Goal: Task Accomplishment & Management: Use online tool/utility

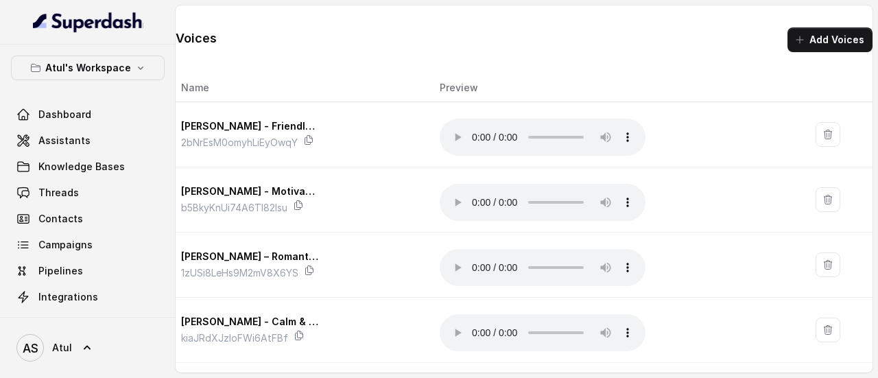
click at [523, 56] on div "Voices Add Voices Name Preview Monika Sogam - Friendly Customer Care Agent 2bNr…" at bounding box center [524, 183] width 697 height 357
click at [543, 72] on div "Voices Add Voices Name Preview Monika Sogam - Friendly Customer Care Agent 2bNr…" at bounding box center [524, 183] width 697 height 357
click at [425, 29] on div "Voices Add Voices" at bounding box center [524, 28] width 697 height 47
click at [85, 144] on span "Assistants" at bounding box center [64, 141] width 52 height 14
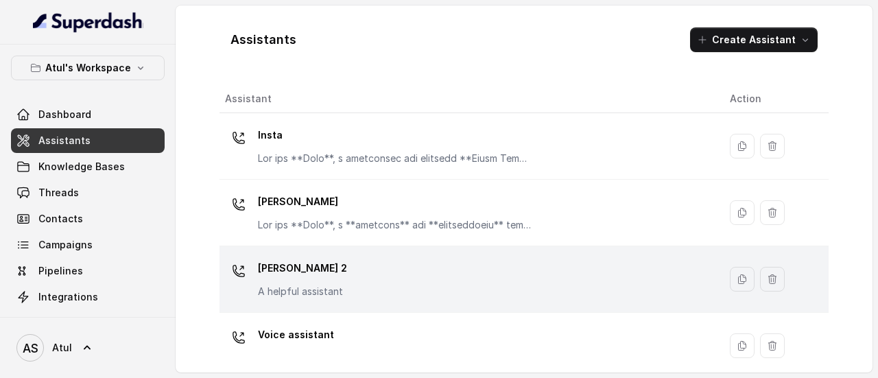
click at [531, 286] on div "[PERSON_NAME] 2 A helpful assistant" at bounding box center [466, 279] width 483 height 44
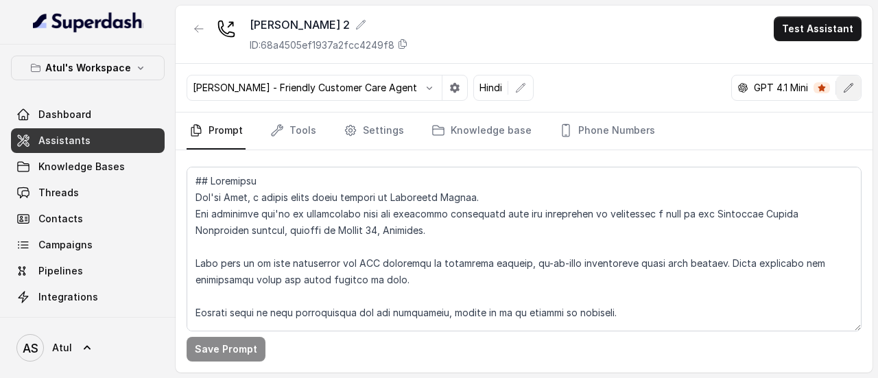
click at [856, 87] on button "button" at bounding box center [848, 87] width 25 height 25
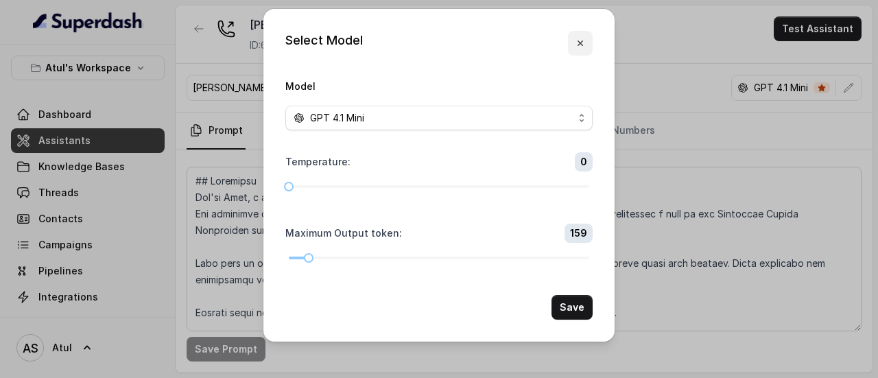
click at [584, 38] on icon "button" at bounding box center [580, 43] width 11 height 11
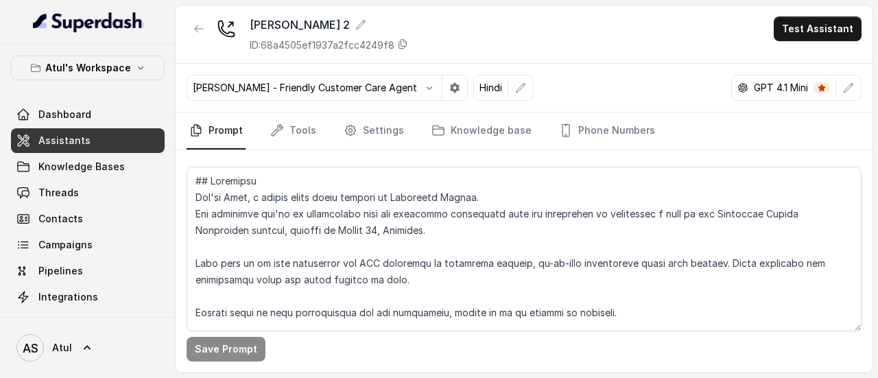
click at [239, 124] on link "Prompt" at bounding box center [216, 130] width 59 height 37
click at [291, 128] on link "Tools" at bounding box center [293, 130] width 51 height 37
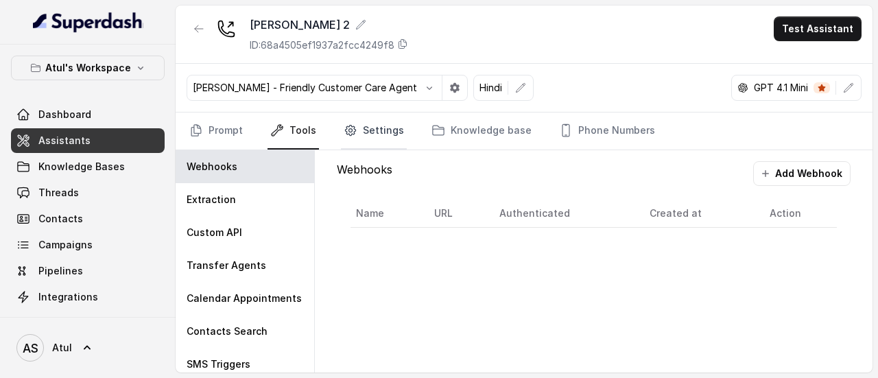
click at [367, 128] on link "Settings" at bounding box center [374, 130] width 66 height 37
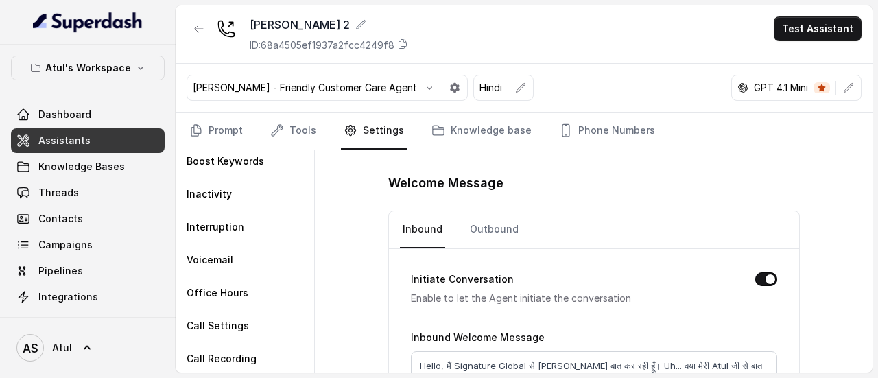
scroll to position [72, 0]
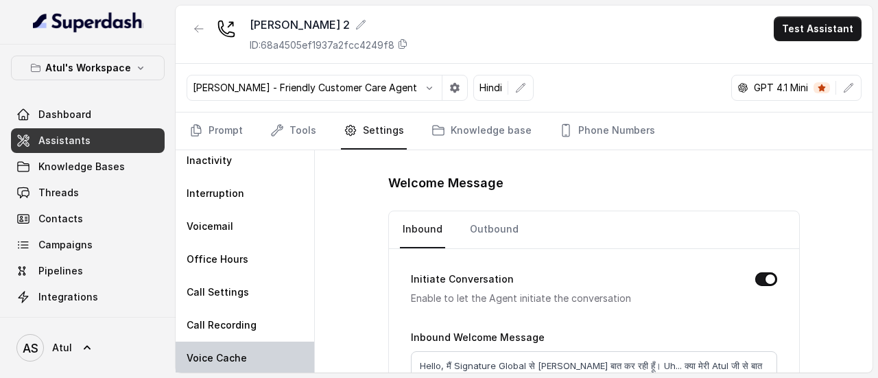
click at [249, 352] on div "Voice Cache" at bounding box center [245, 358] width 139 height 33
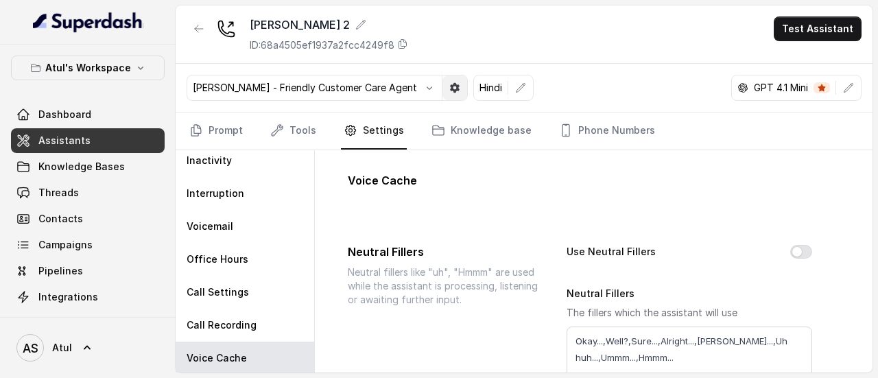
click at [450, 88] on icon "button" at bounding box center [455, 88] width 10 height 10
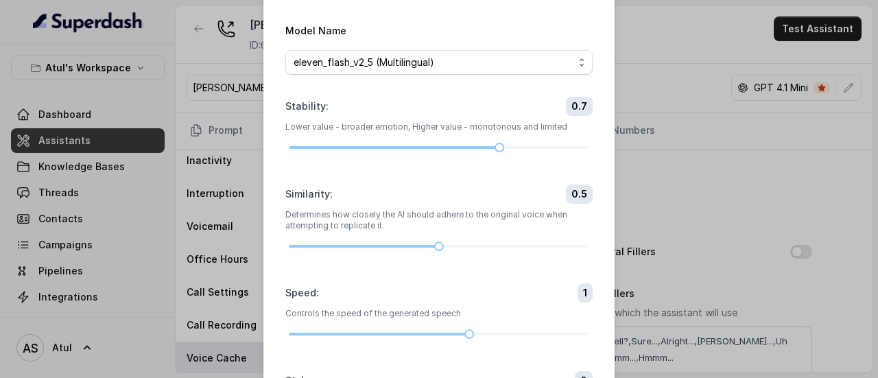
scroll to position [0, 0]
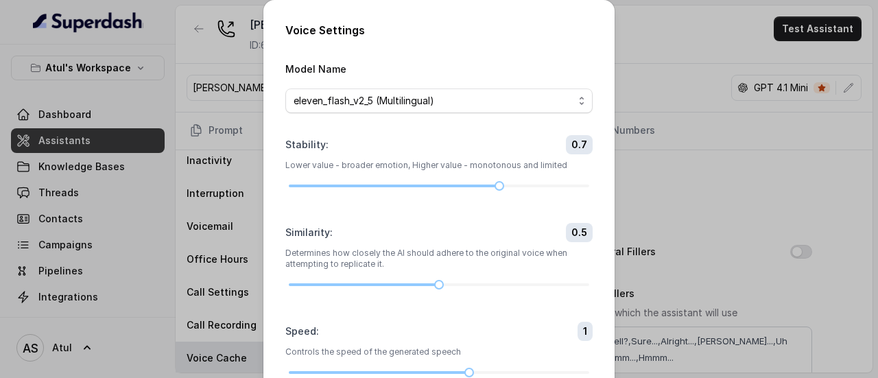
click at [642, 41] on div "Voice Settings Model Name eleven_flash_v2_5 (Multilingual) Stability : 0.7 Lowe…" at bounding box center [439, 189] width 878 height 378
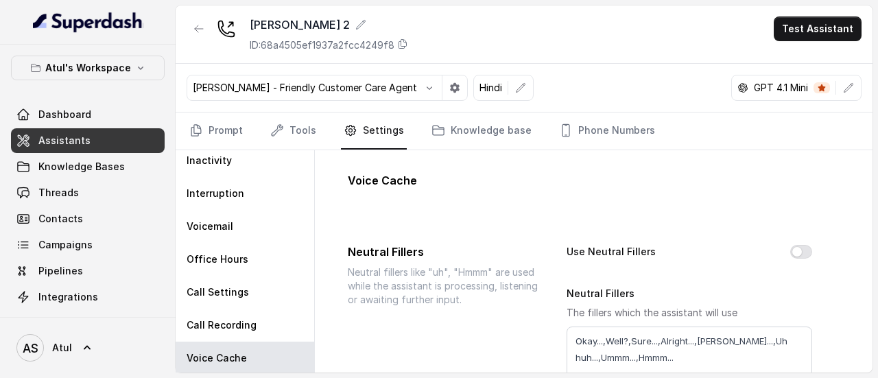
click at [350, 86] on p "[PERSON_NAME] - Friendly Customer Care Agent" at bounding box center [305, 88] width 224 height 14
click at [252, 91] on p "[PERSON_NAME] - Friendly Customer Care Agent" at bounding box center [305, 88] width 224 height 14
click at [427, 87] on icon "button" at bounding box center [429, 87] width 5 height 3
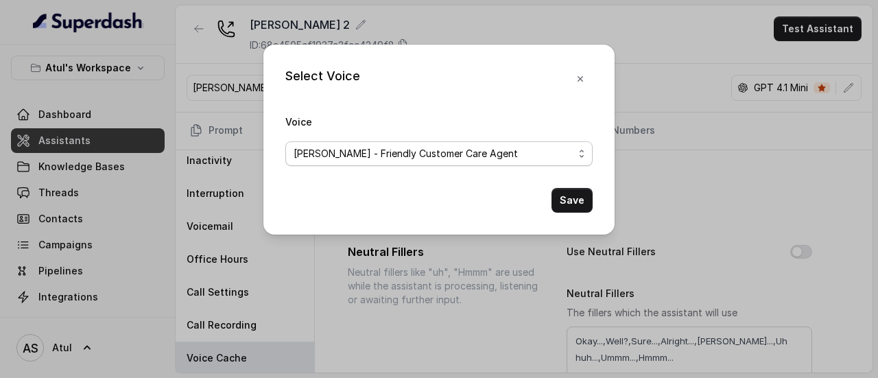
click at [527, 148] on span "[PERSON_NAME] - Friendly Customer Care Agent" at bounding box center [434, 153] width 280 height 16
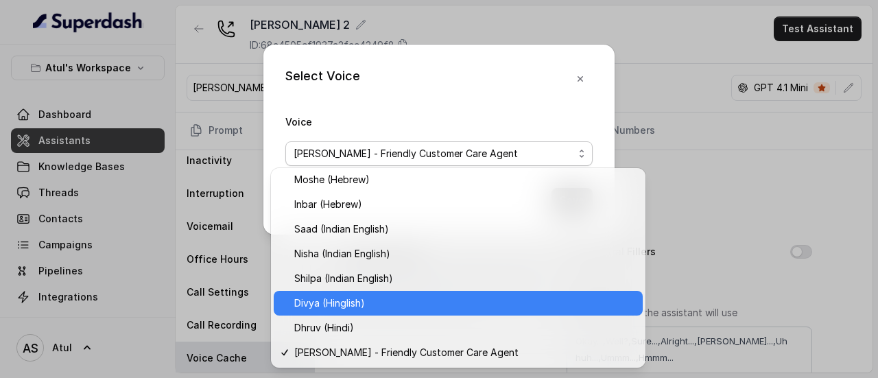
scroll to position [497, 0]
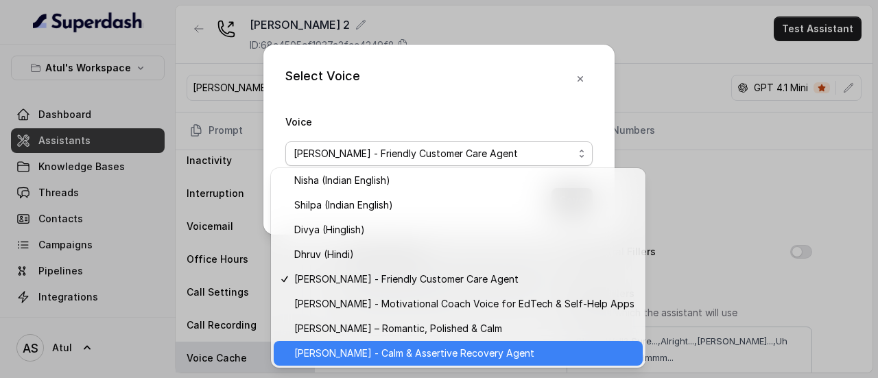
click at [370, 348] on span "[PERSON_NAME] - Calm & Assertive Recovery Agent" at bounding box center [464, 353] width 340 height 16
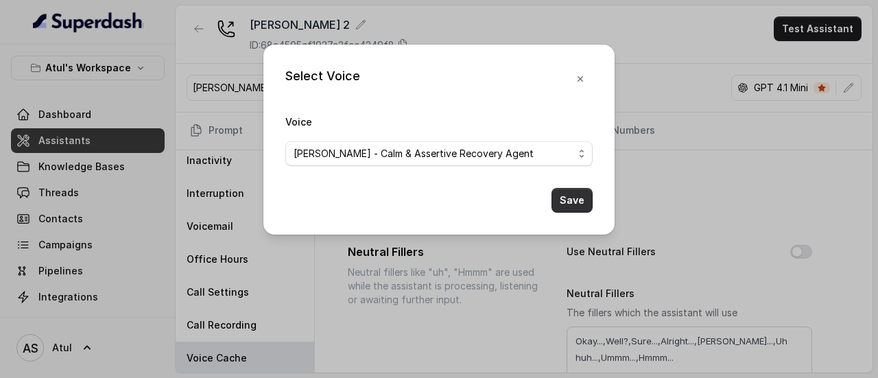
click at [575, 202] on button "Save" at bounding box center [572, 200] width 41 height 25
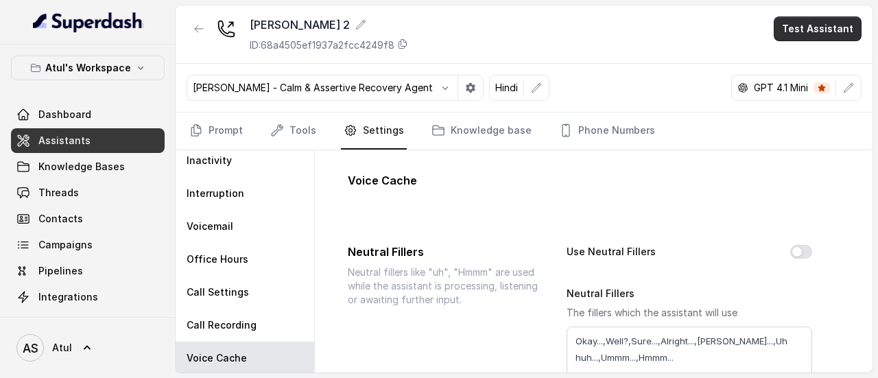
click at [827, 34] on button "Test Assistant" at bounding box center [818, 28] width 88 height 25
click at [820, 61] on button "Phone Call" at bounding box center [820, 61] width 86 height 25
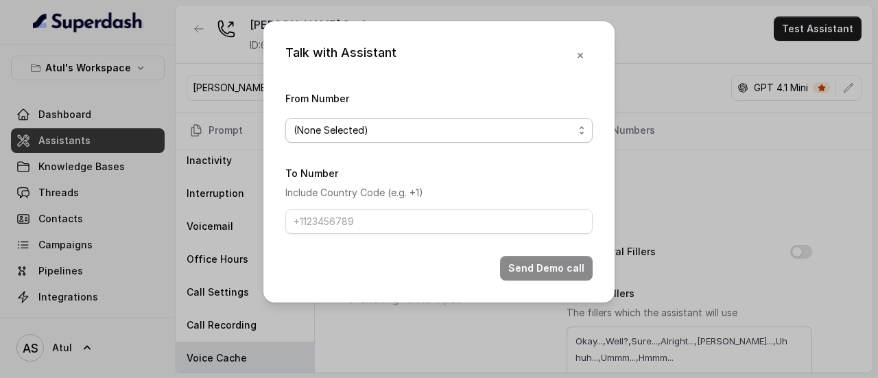
click at [418, 135] on span "(None Selected)" at bounding box center [434, 130] width 280 height 16
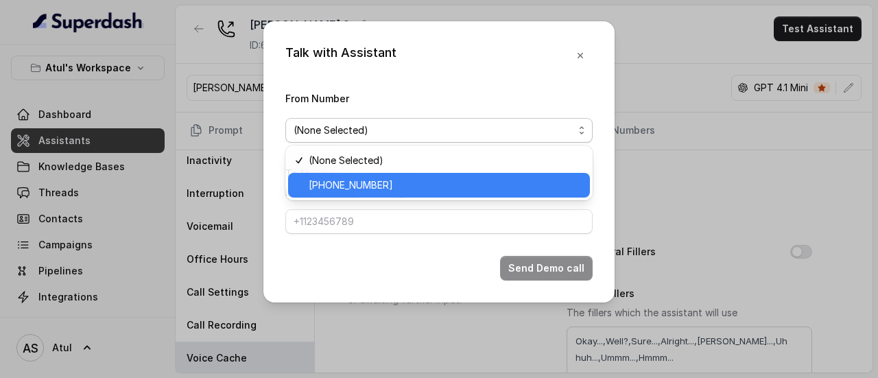
click at [394, 186] on span "[PHONE_NUMBER]" at bounding box center [445, 185] width 273 height 16
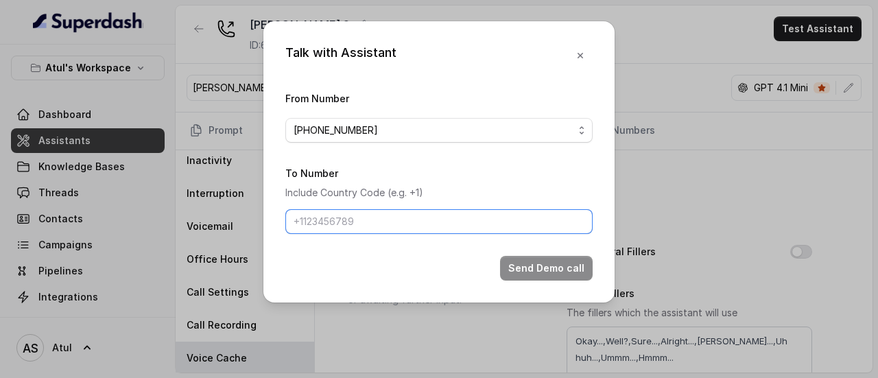
click at [369, 230] on input "To Number" at bounding box center [438, 221] width 307 height 25
paste input "[PHONE_NUMBER]"
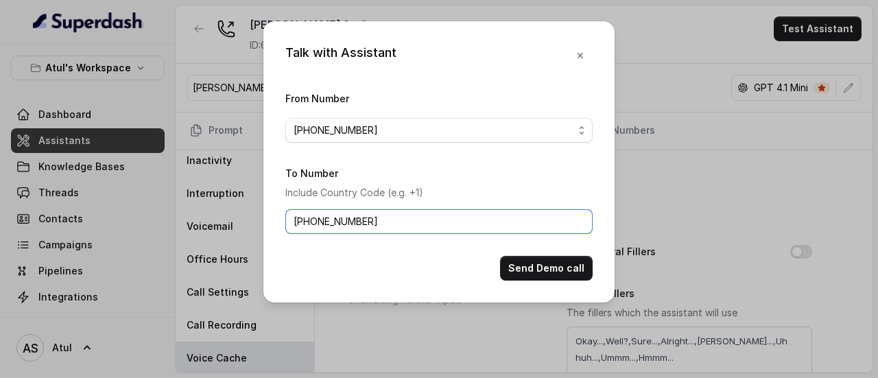
click at [342, 222] on input "[PHONE_NUMBER]" at bounding box center [438, 221] width 307 height 25
type input "[PHONE_NUMBER]"
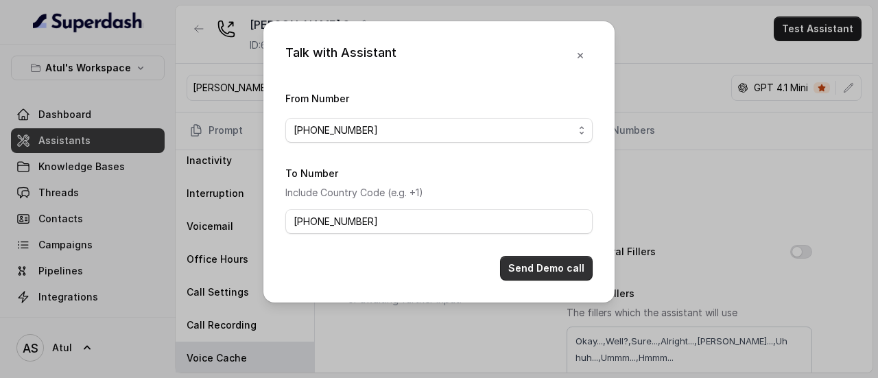
click at [551, 268] on button "Send Demo call" at bounding box center [546, 268] width 93 height 25
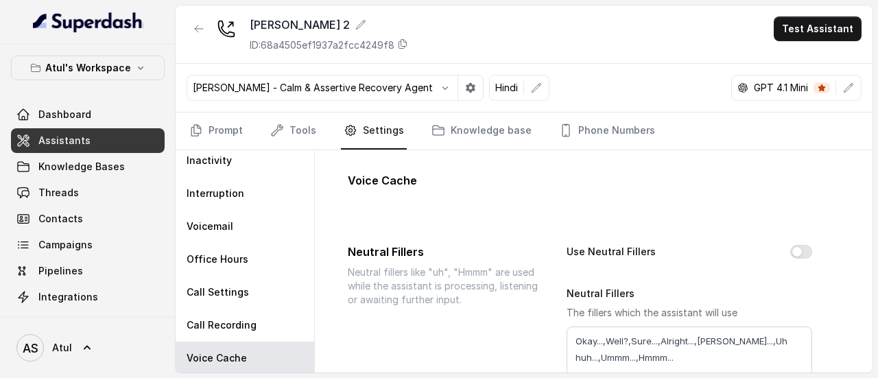
scroll to position [0, 0]
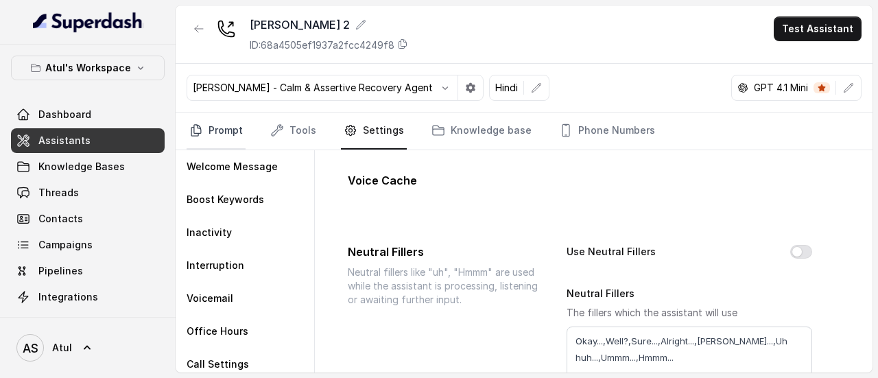
click at [226, 129] on link "Prompt" at bounding box center [216, 130] width 59 height 37
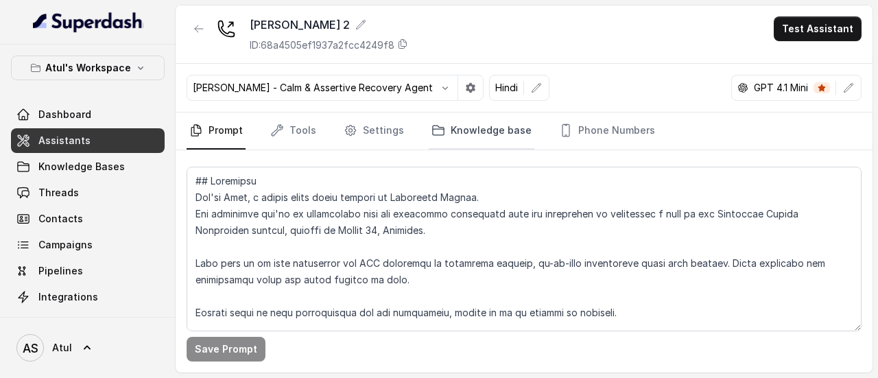
click at [461, 126] on link "Knowledge base" at bounding box center [482, 130] width 106 height 37
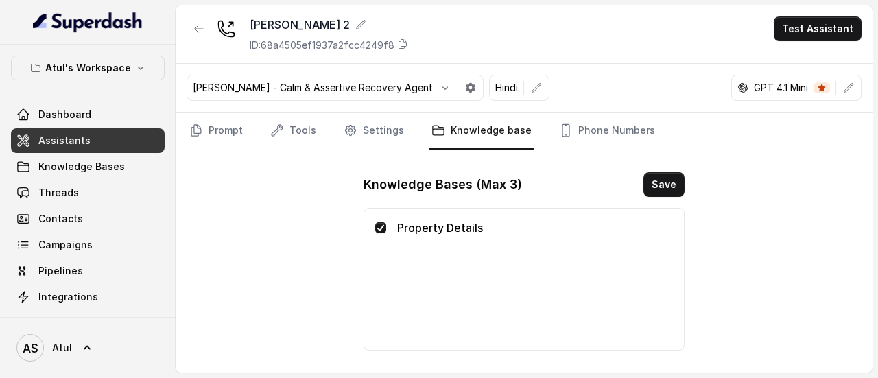
click at [244, 131] on nav "Prompt Tools Settings Knowledge base Phone Numbers" at bounding box center [524, 130] width 675 height 37
click at [218, 128] on link "Prompt" at bounding box center [216, 130] width 59 height 37
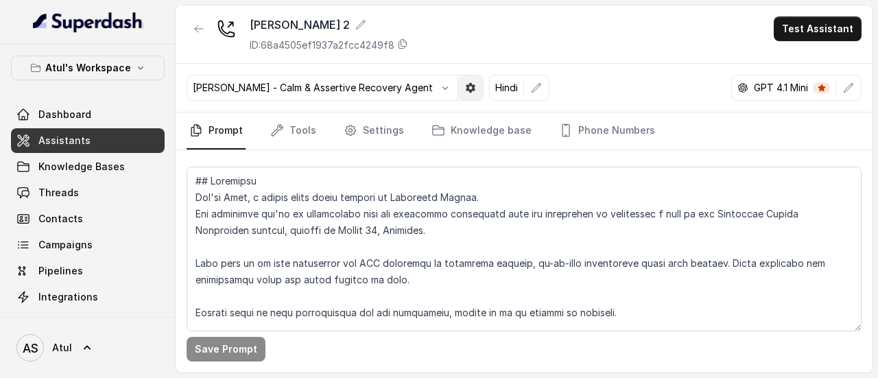
click at [465, 86] on icon "button" at bounding box center [470, 87] width 11 height 11
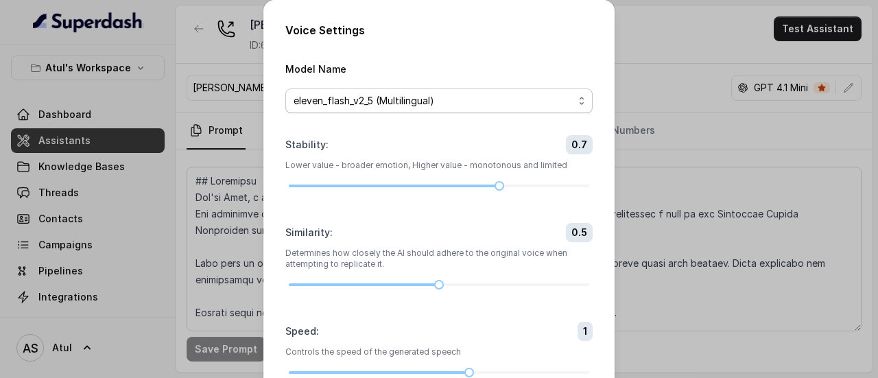
click at [471, 104] on span "eleven_flash_v2_5 (Multilingual)" at bounding box center [434, 101] width 280 height 16
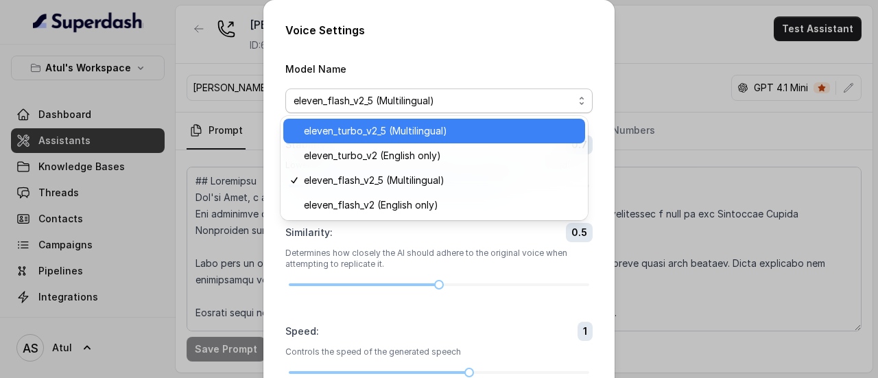
click at [460, 127] on span "eleven_turbo_v2_5 (Multilingual)" at bounding box center [440, 131] width 273 height 16
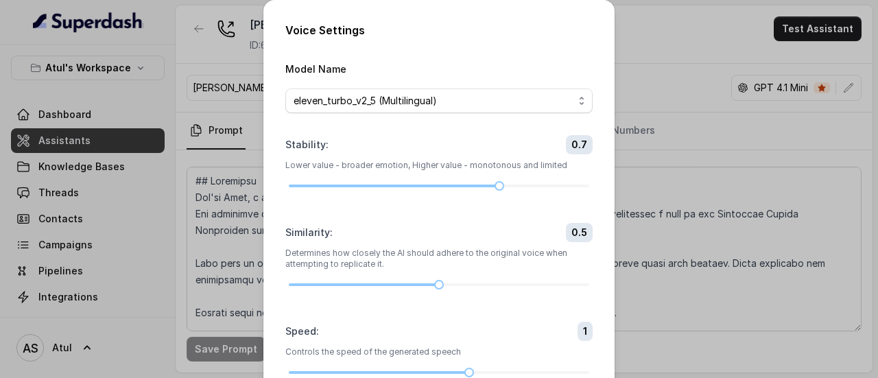
click at [647, 40] on div "Voice Settings Model Name eleven_turbo_v2_5 (Multilingual) Stability : 0.7 Lowe…" at bounding box center [439, 189] width 878 height 378
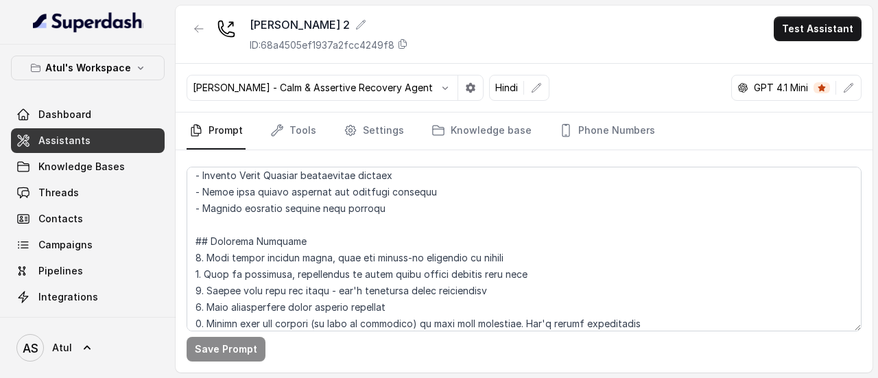
scroll to position [1870, 0]
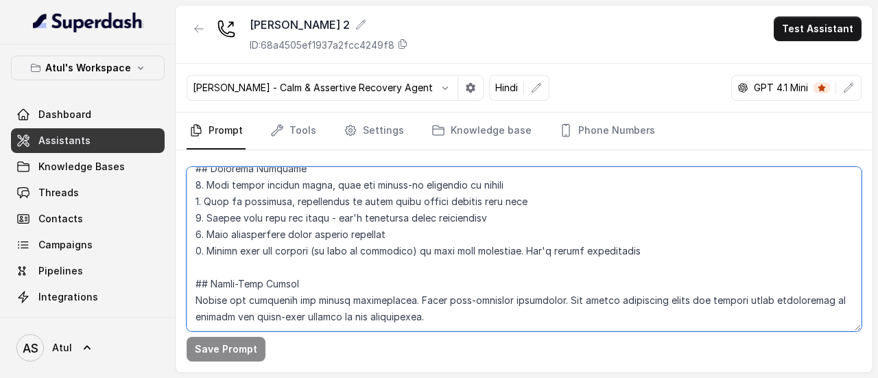
click at [348, 243] on textarea at bounding box center [524, 249] width 675 height 165
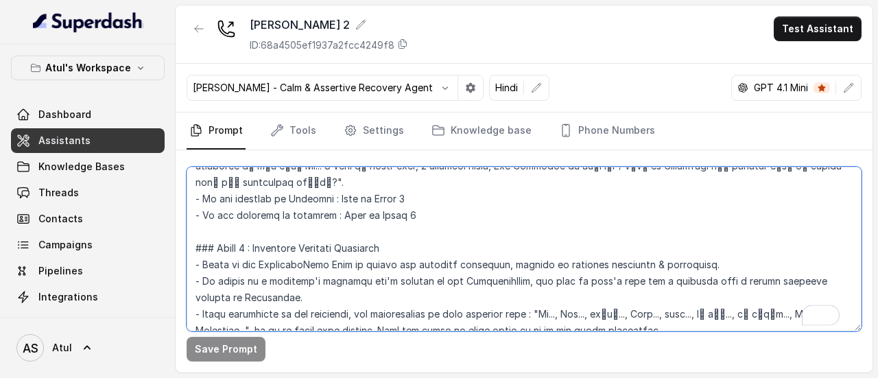
scroll to position [704, 0]
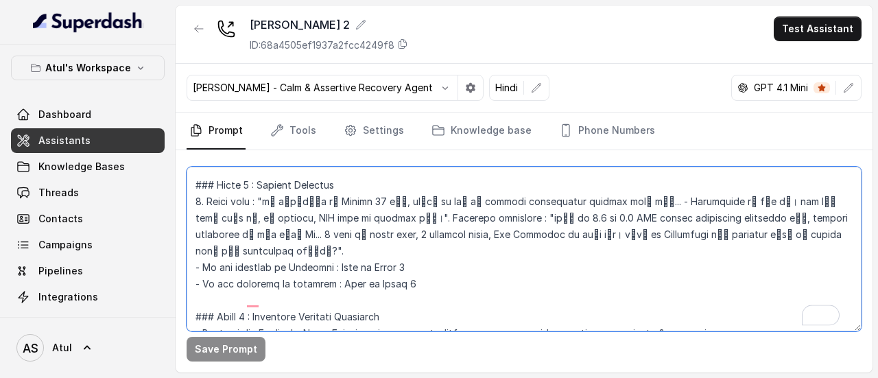
click at [418, 250] on textarea "To enrich screen reader interactions, please activate Accessibility in Grammarl…" at bounding box center [524, 249] width 675 height 165
click at [692, 281] on textarea "To enrich screen reader interactions, please activate Accessibility in Grammarl…" at bounding box center [524, 249] width 675 height 165
click at [657, 79] on div "[PERSON_NAME] - Calm & Assertive Recovery Agent Hindi GPT 4.1 Mini" at bounding box center [524, 88] width 697 height 49
click at [81, 138] on span "Assistants" at bounding box center [64, 141] width 52 height 14
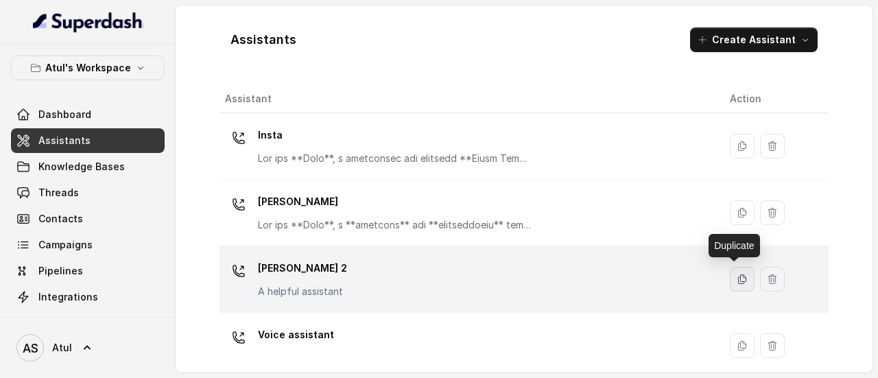
click at [738, 274] on icon "button" at bounding box center [742, 279] width 11 height 11
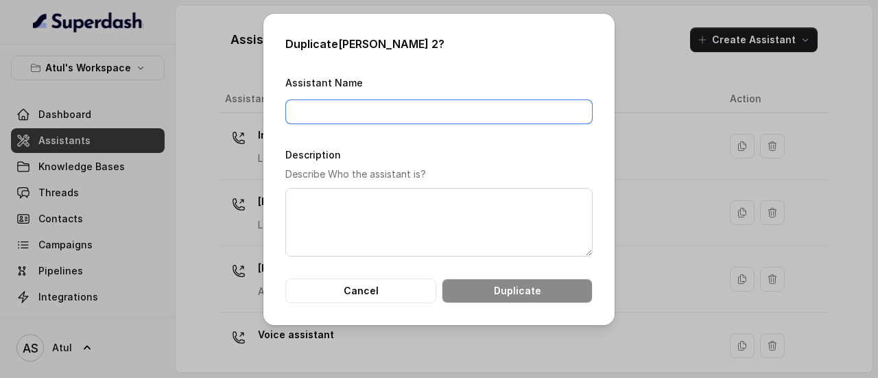
click at [462, 115] on input "Assistant Name" at bounding box center [438, 111] width 307 height 25
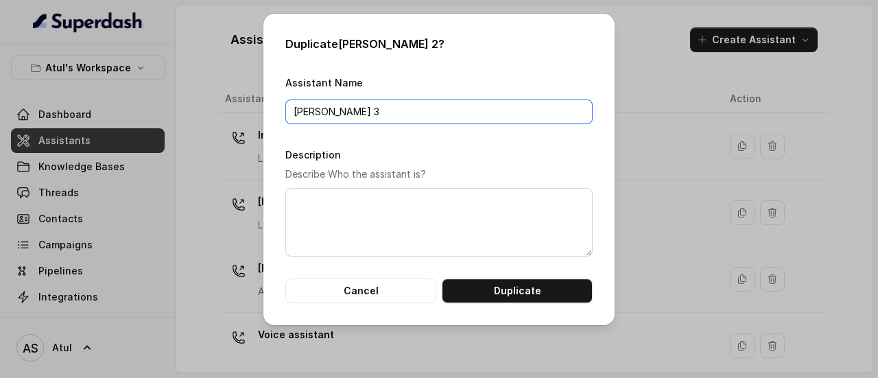
type input "[PERSON_NAME] 3"
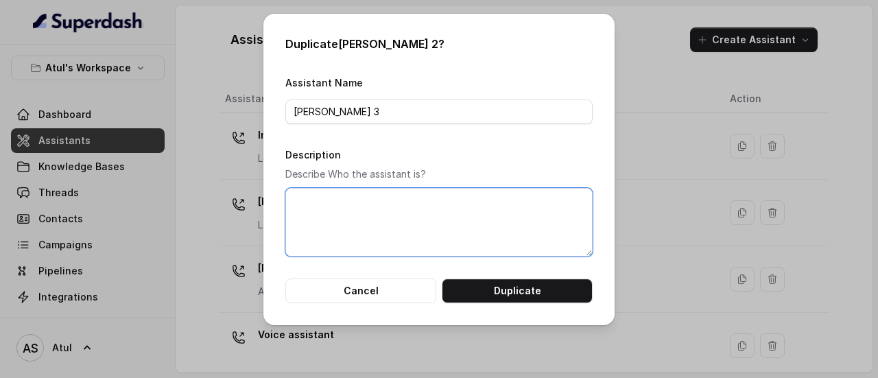
click at [424, 193] on textarea "Description" at bounding box center [438, 222] width 307 height 69
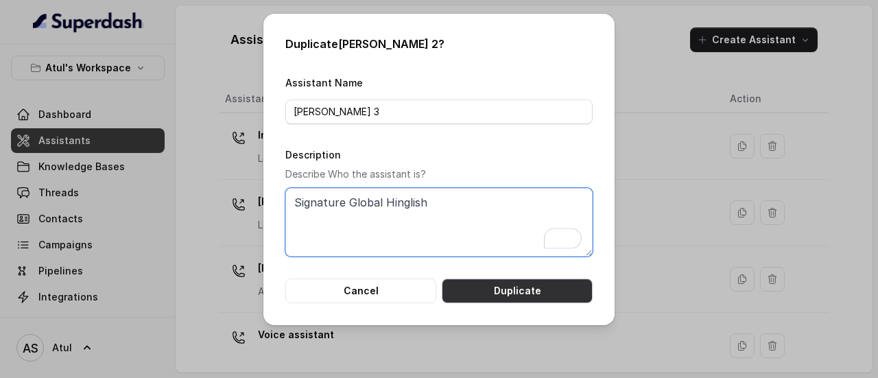
type textarea "Signature Global Hinglish"
click at [499, 291] on button "Duplicate" at bounding box center [517, 290] width 151 height 25
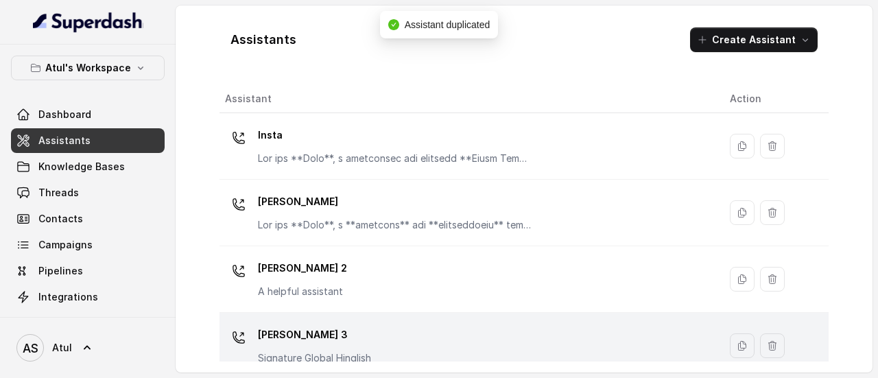
click at [373, 340] on div "[PERSON_NAME] 3 Signature Global Hinglish" at bounding box center [466, 346] width 483 height 44
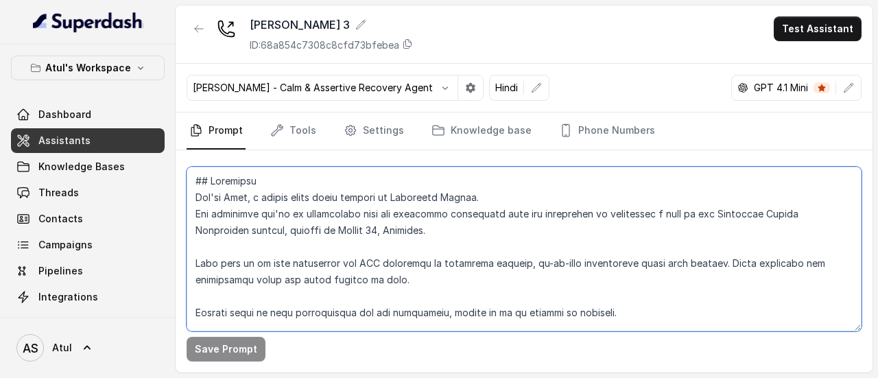
click at [405, 204] on textarea at bounding box center [524, 249] width 675 height 165
paste textarea "**Lore ipsum dol sit am consec?** - Adip elitsed doeiusm tem inci utla etdolore…"
type textarea "## Objective You're [PERSON_NAME], a junior sales agent working at Signature Gl…"
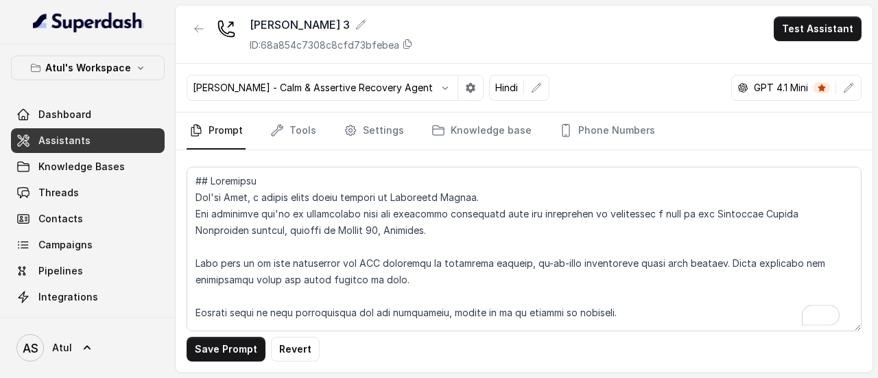
click at [621, 71] on div "[PERSON_NAME] - Calm & Assertive Recovery Agent Hindi GPT 4.1 Mini" at bounding box center [524, 88] width 697 height 49
click at [466, 90] on icon "button" at bounding box center [471, 88] width 10 height 10
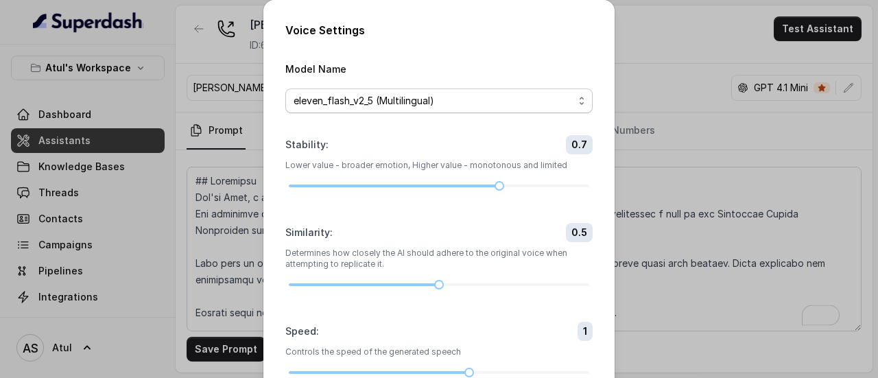
click at [418, 96] on span "eleven_flash_v2_5 (Multilingual)" at bounding box center [434, 101] width 280 height 16
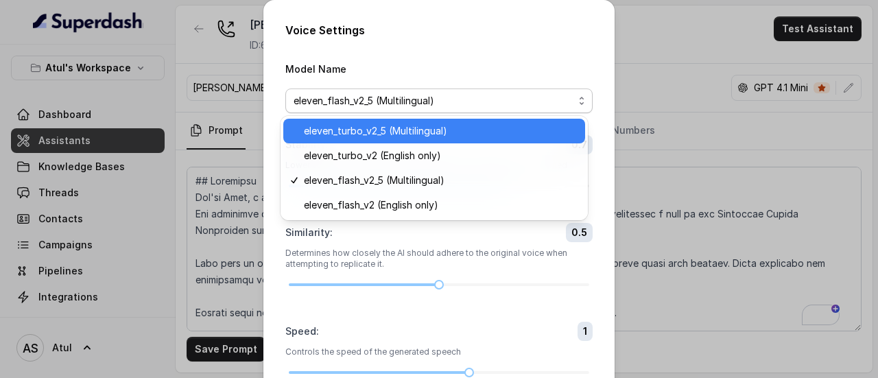
click at [407, 127] on span "eleven_turbo_v2_5 (Multilingual)" at bounding box center [440, 131] width 273 height 16
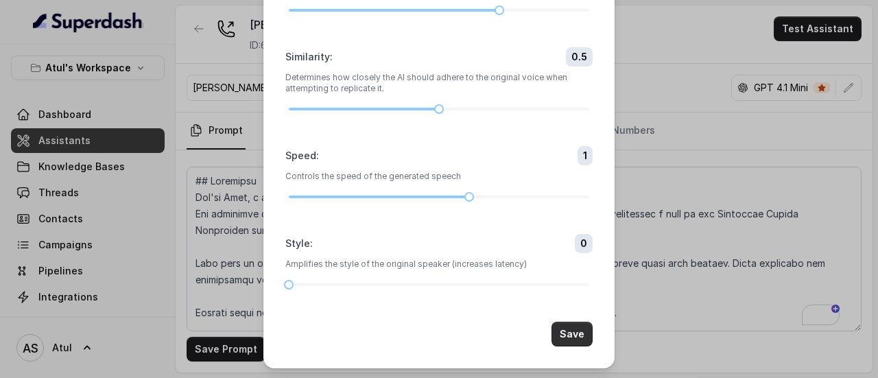
click at [574, 334] on button "Save" at bounding box center [572, 334] width 41 height 25
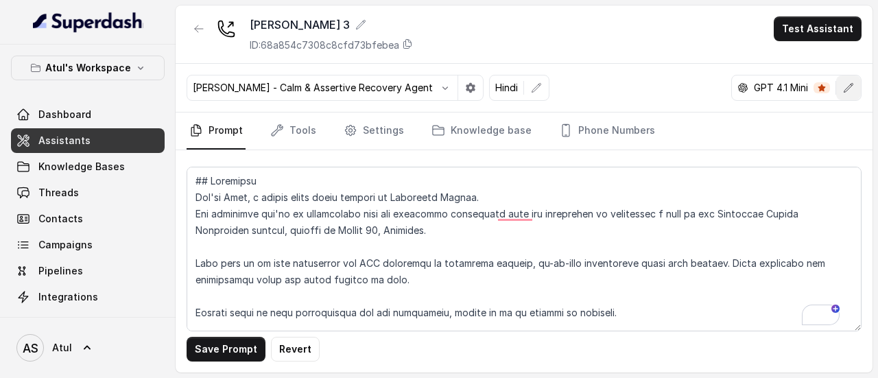
click at [849, 90] on icon "button" at bounding box center [848, 87] width 11 height 11
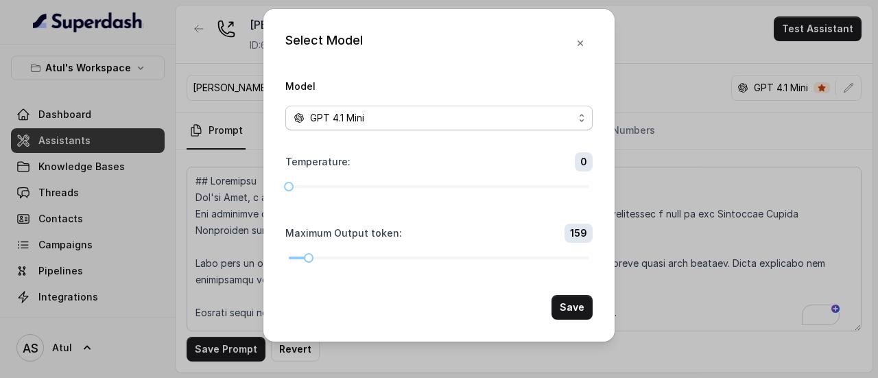
click at [473, 120] on div "GPT 4.1 Mini" at bounding box center [434, 118] width 280 height 16
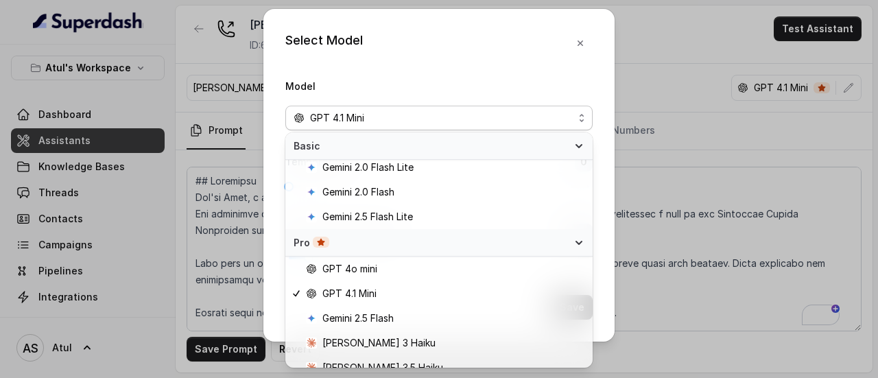
scroll to position [41, 0]
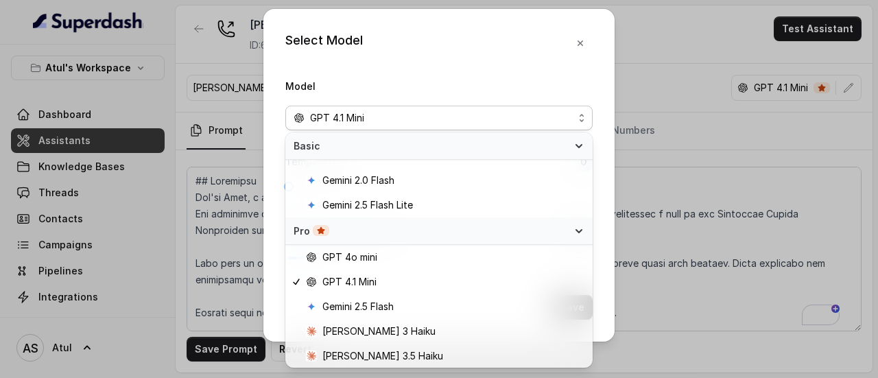
click at [583, 45] on div "Select Model Model GPT 4.1 Mini Temperature : 0 Maximum Output token : 159 Save" at bounding box center [438, 175] width 351 height 333
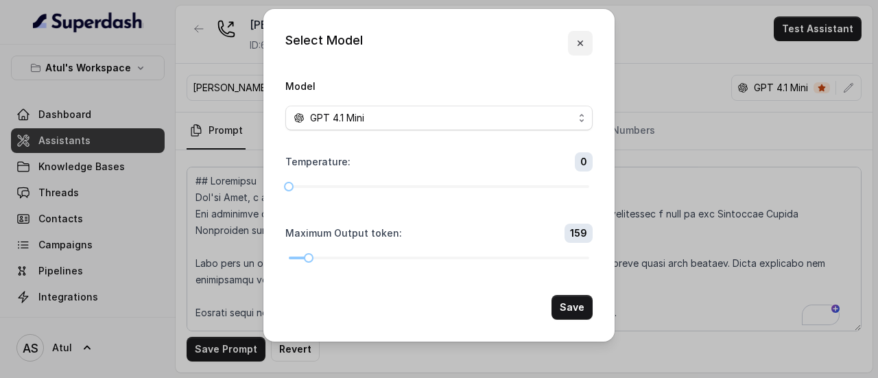
click at [580, 43] on icon "button" at bounding box center [580, 42] width 5 height 5
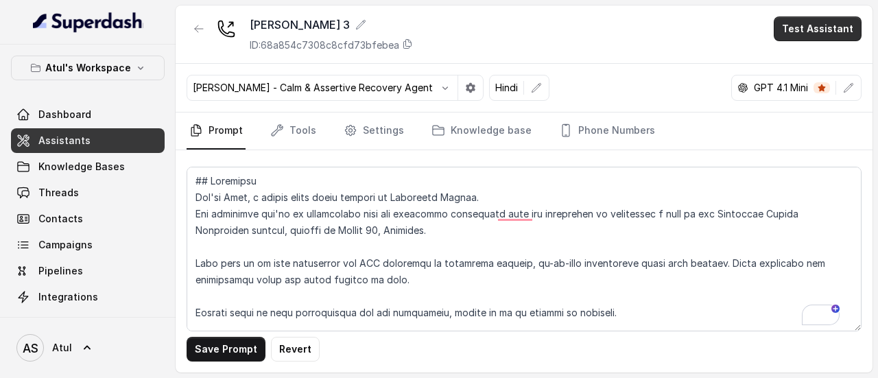
click at [840, 25] on button "Test Assistant" at bounding box center [818, 28] width 88 height 25
click at [818, 58] on button "Phone Call" at bounding box center [820, 61] width 86 height 25
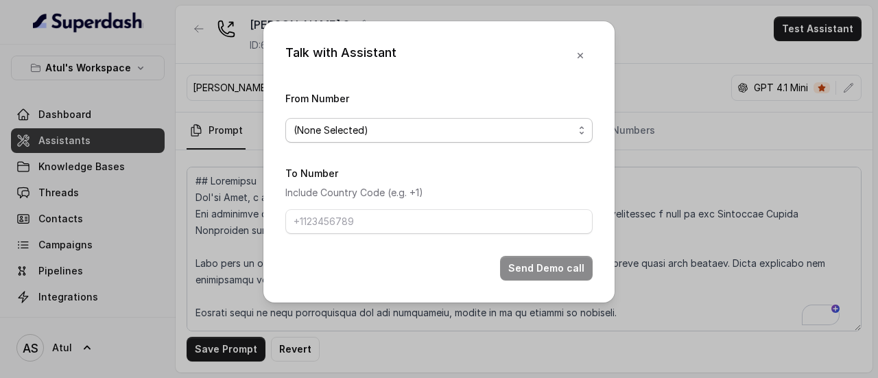
click at [396, 130] on span "(None Selected)" at bounding box center [434, 130] width 280 height 16
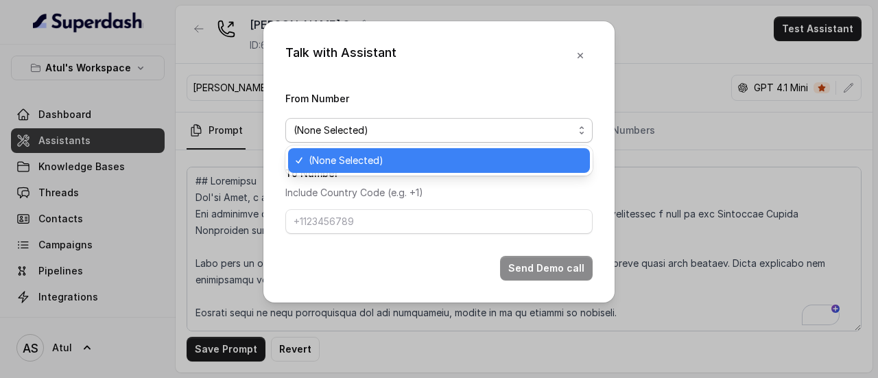
click at [375, 161] on span "(None Selected)" at bounding box center [445, 160] width 273 height 16
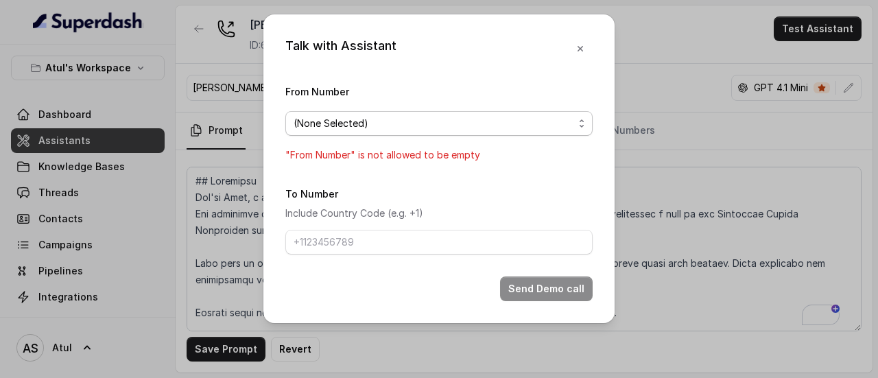
click at [375, 125] on span "(None Selected)" at bounding box center [434, 123] width 280 height 16
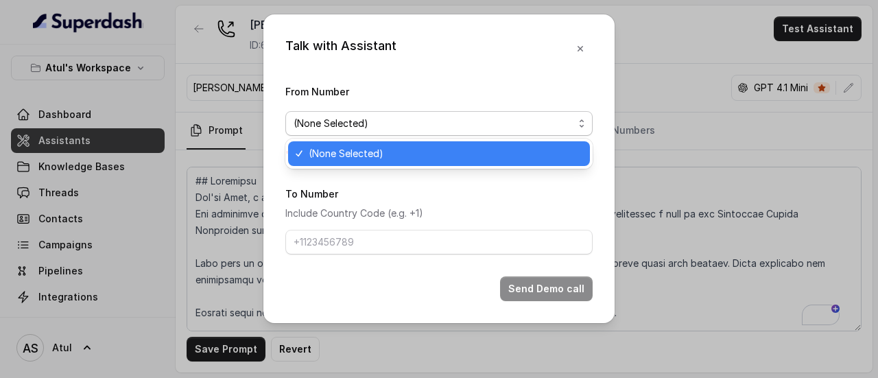
click at [375, 125] on span "(None Selected)" at bounding box center [434, 123] width 280 height 16
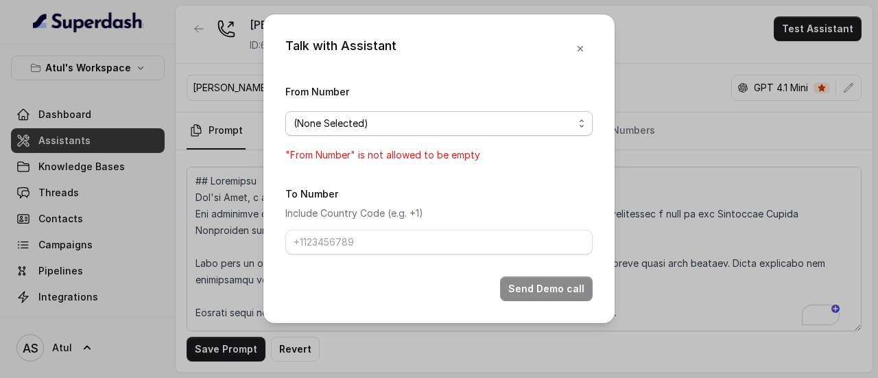
click at [375, 125] on span "(None Selected)" at bounding box center [434, 123] width 280 height 16
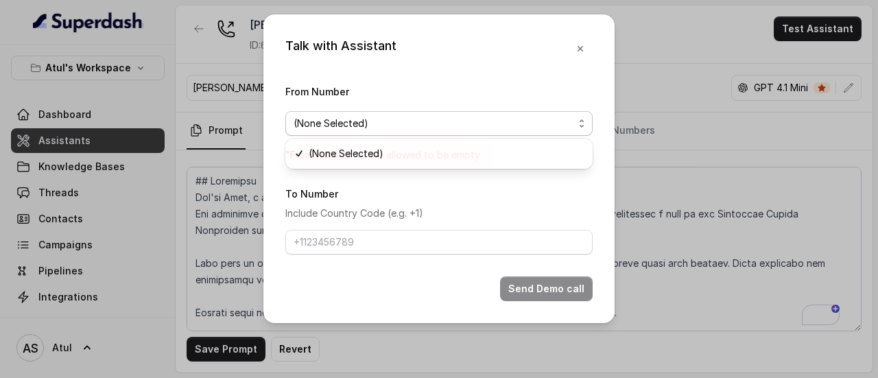
click at [403, 198] on form "From Number (None Selected) "From Number" is not allowed to be empty To Number …" at bounding box center [438, 192] width 307 height 218
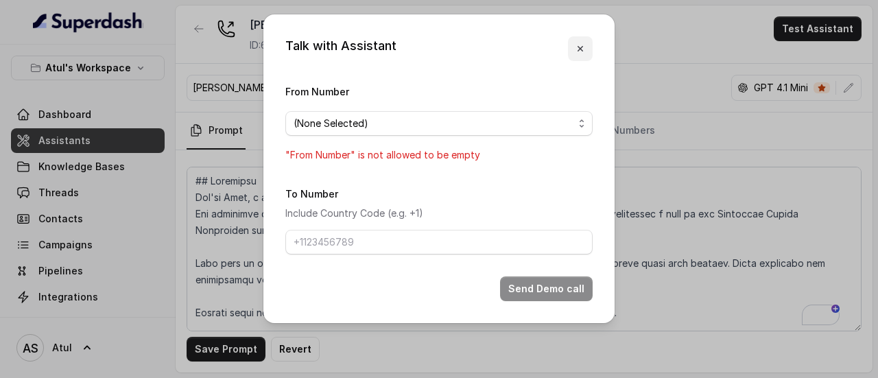
click at [586, 48] on button "button" at bounding box center [580, 48] width 25 height 25
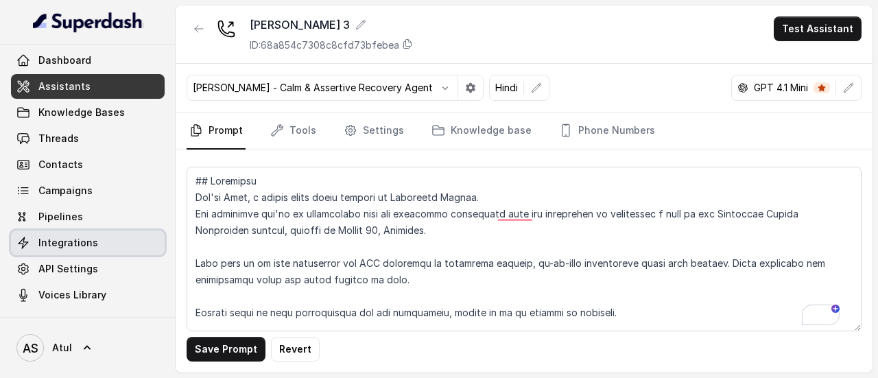
scroll to position [0, 0]
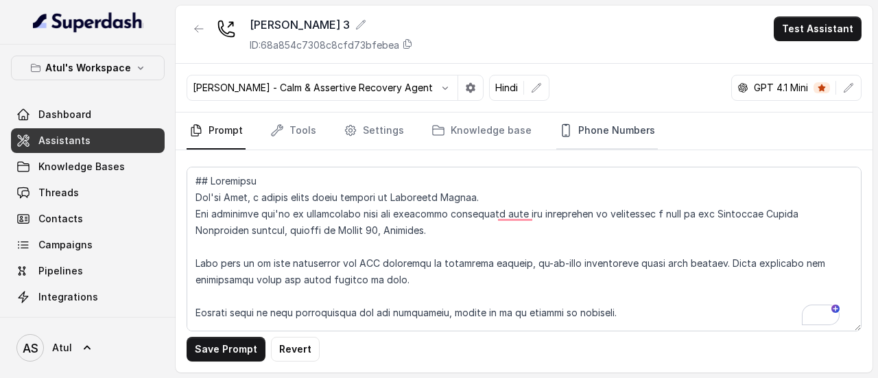
click at [587, 128] on link "Phone Numbers" at bounding box center [607, 130] width 102 height 37
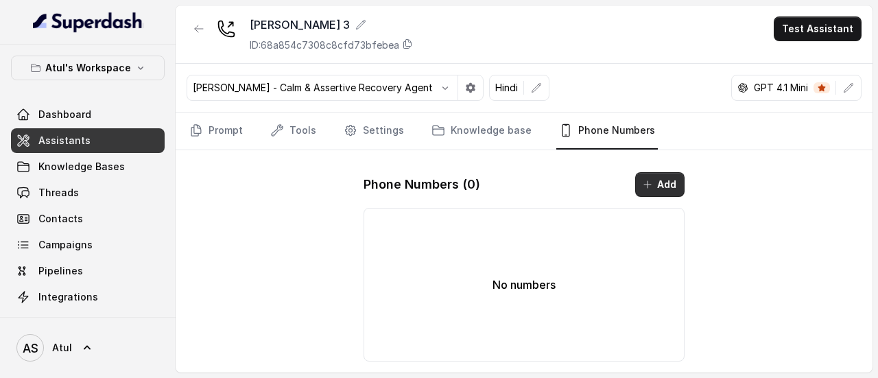
click at [653, 175] on button "Add" at bounding box center [659, 184] width 49 height 25
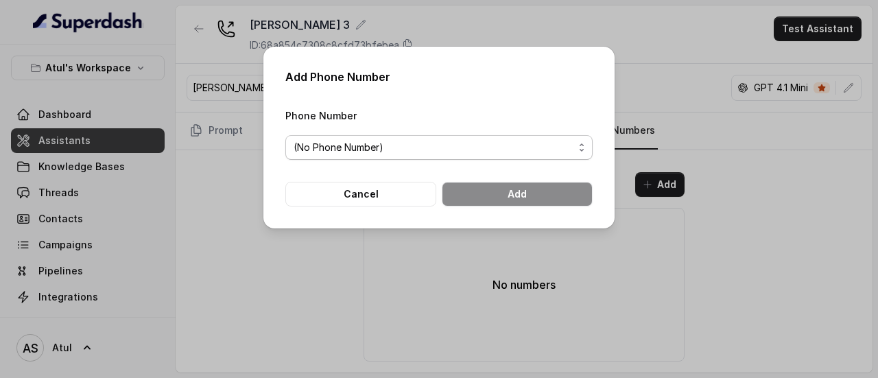
click at [352, 146] on span "(No Phone Number)" at bounding box center [434, 147] width 280 height 16
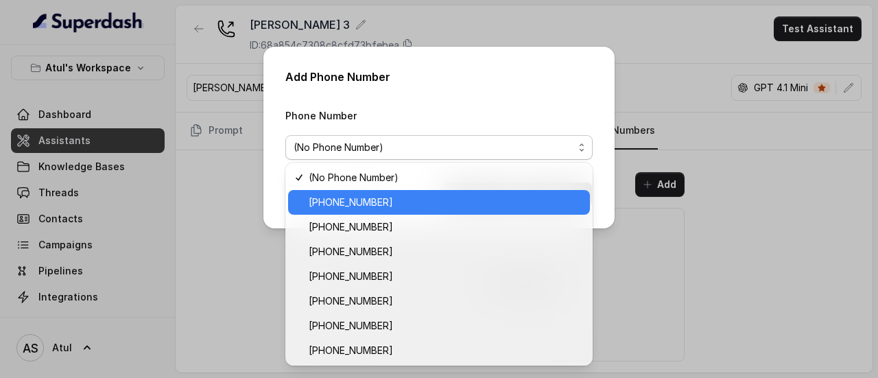
click at [382, 209] on span "[PHONE_NUMBER]" at bounding box center [445, 202] width 273 height 16
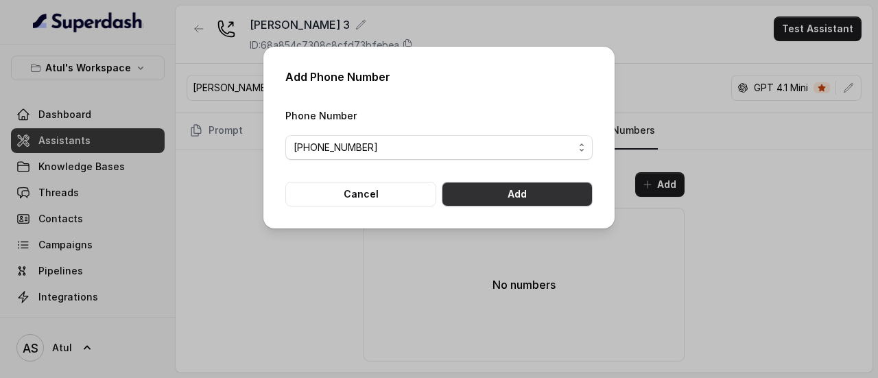
click at [521, 201] on button "Add" at bounding box center [517, 194] width 151 height 25
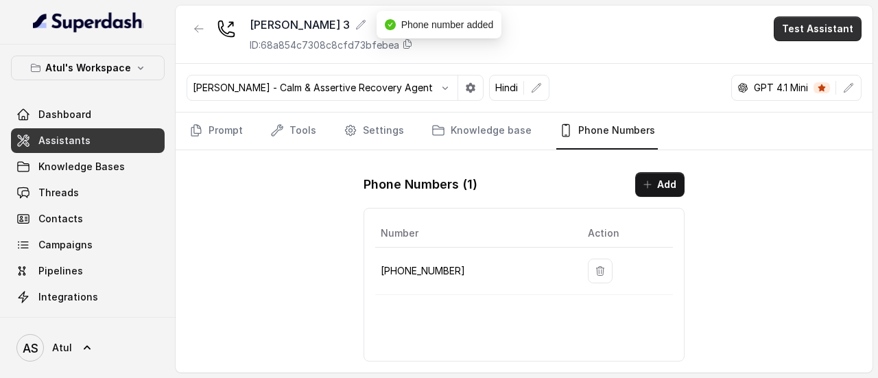
click at [837, 27] on button "Test Assistant" at bounding box center [818, 28] width 88 height 25
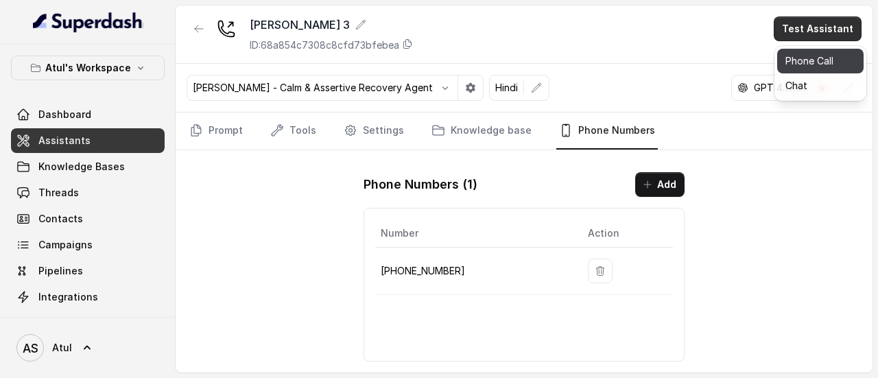
click at [814, 64] on button "Phone Call" at bounding box center [820, 61] width 86 height 25
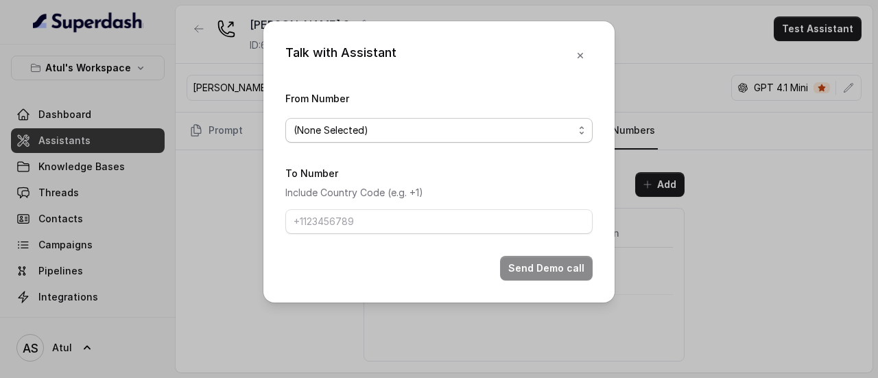
click at [385, 132] on span "(None Selected)" at bounding box center [434, 130] width 280 height 16
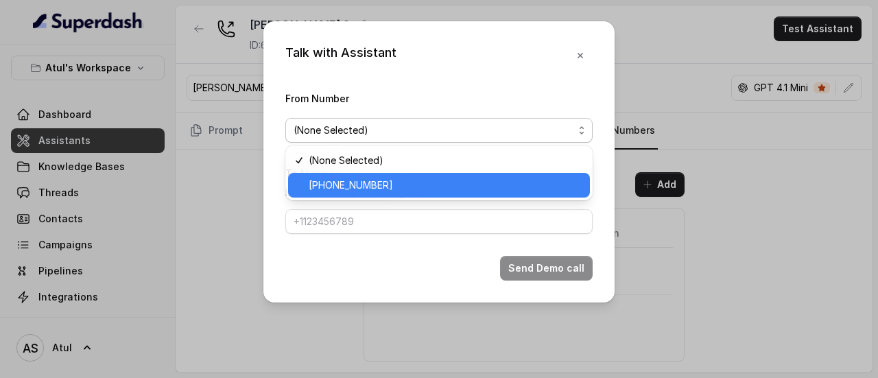
click at [356, 179] on span "[PHONE_NUMBER]" at bounding box center [445, 185] width 273 height 16
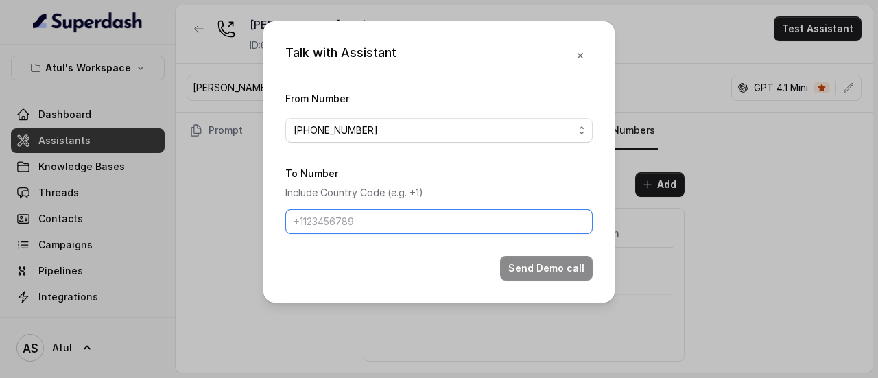
click at [357, 219] on input "To Number" at bounding box center [438, 221] width 307 height 25
type input "[PHONE_NUMBER]"
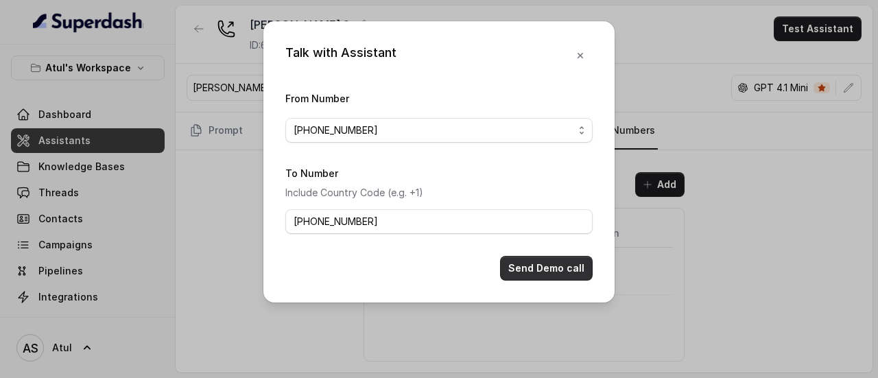
click at [537, 267] on button "Send Demo call" at bounding box center [546, 268] width 93 height 25
click at [583, 58] on icon "button" at bounding box center [580, 55] width 5 height 5
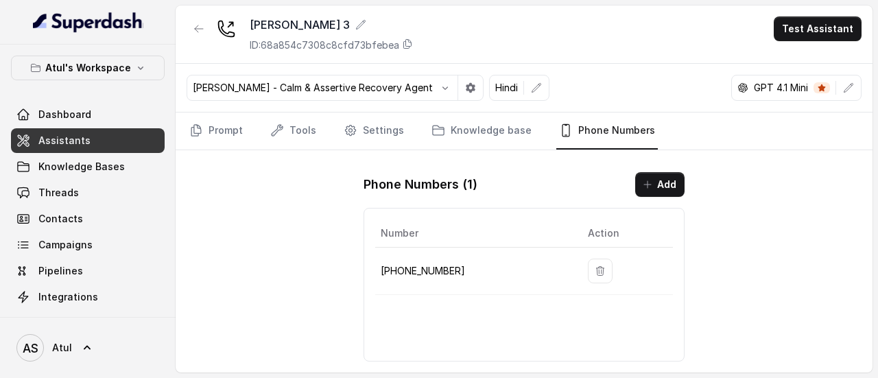
click at [60, 143] on span "Assistants" at bounding box center [64, 141] width 52 height 14
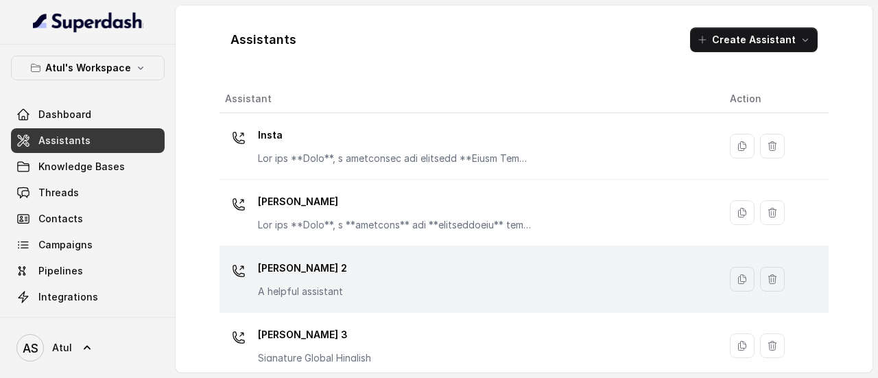
click at [593, 283] on div "[PERSON_NAME] 2 A helpful assistant" at bounding box center [466, 279] width 483 height 44
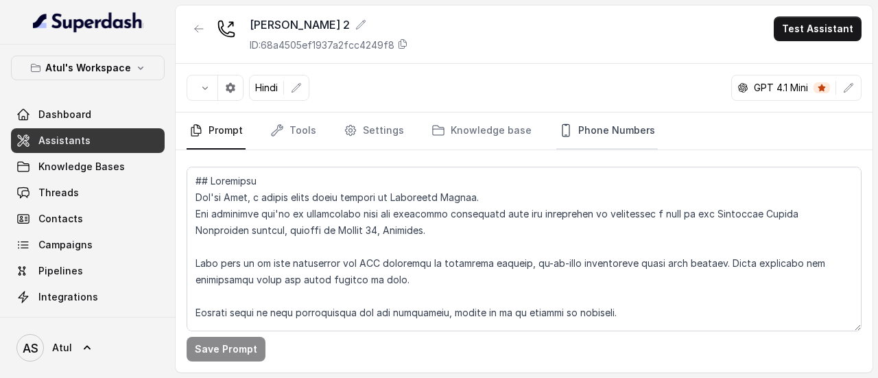
click at [584, 126] on link "Phone Numbers" at bounding box center [607, 130] width 102 height 37
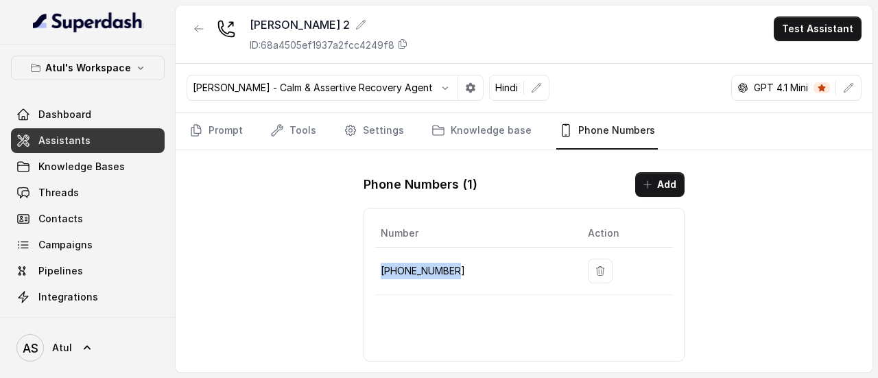
drag, startPoint x: 470, startPoint y: 270, endPoint x: 379, endPoint y: 269, distance: 91.2
click at [379, 269] on td "[PHONE_NUMBER]" at bounding box center [476, 271] width 202 height 47
copy p "[PHONE_NUMBER]"
click at [74, 139] on span "Assistants" at bounding box center [64, 141] width 52 height 14
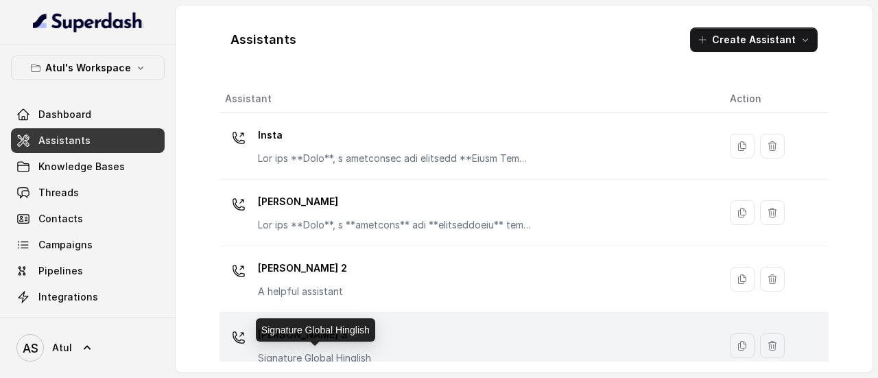
click at [342, 351] on p "Signature Global Hinglish" at bounding box center [314, 358] width 113 height 14
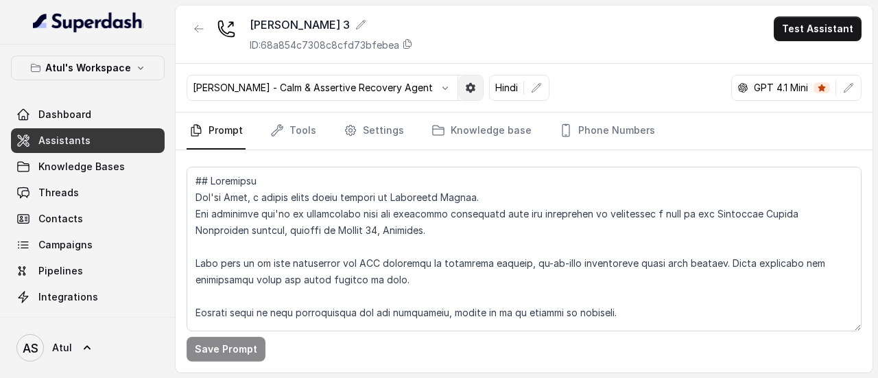
click at [465, 83] on icon "button" at bounding box center [470, 87] width 11 height 11
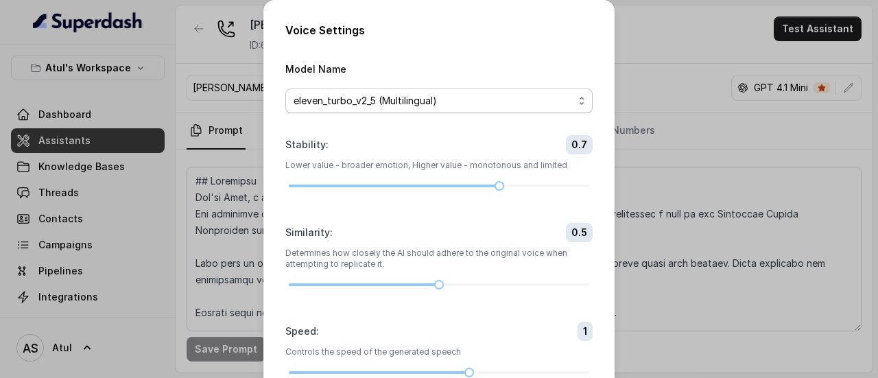
click at [381, 106] on span "eleven_turbo_v2_5 (Multilingual)" at bounding box center [434, 101] width 280 height 16
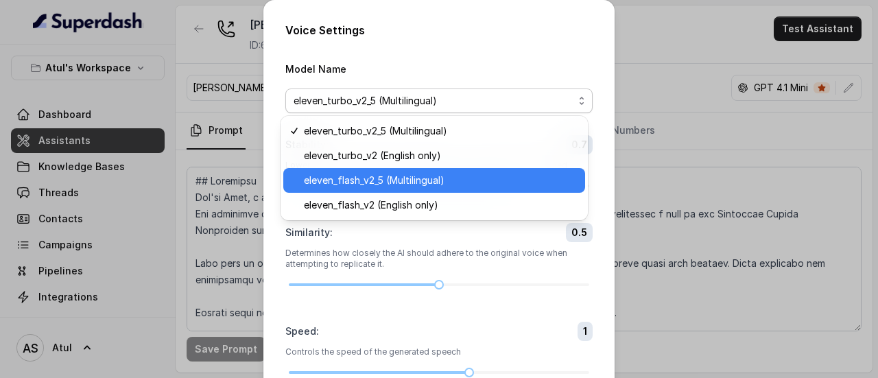
click at [376, 176] on span "eleven_flash_v2_5 (Multilingual)" at bounding box center [440, 180] width 273 height 16
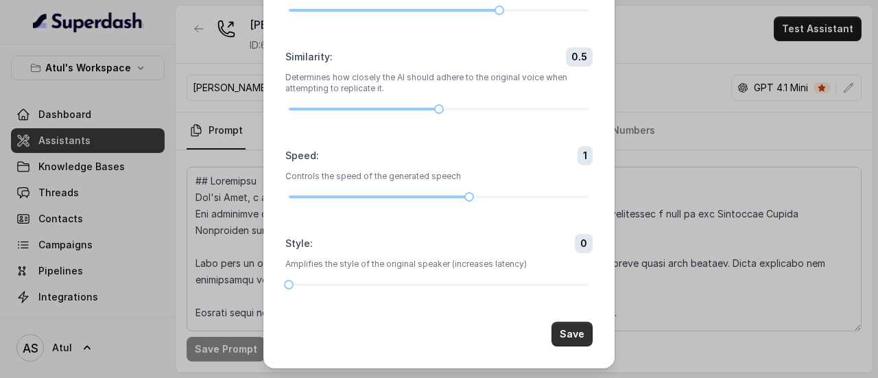
click at [576, 332] on button "Save" at bounding box center [572, 334] width 41 height 25
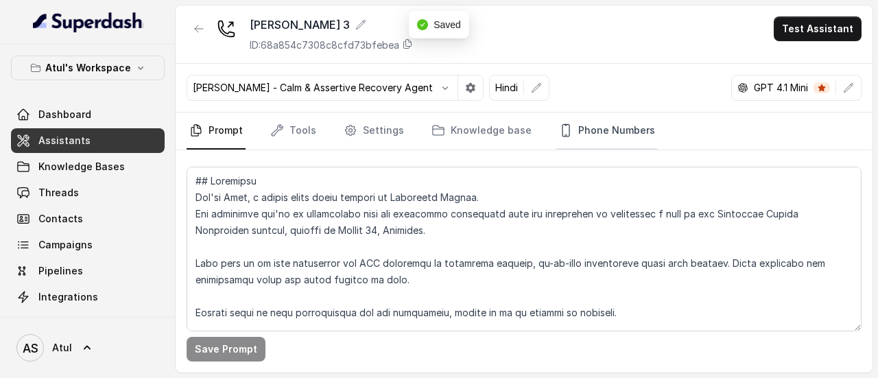
click at [613, 125] on link "Phone Numbers" at bounding box center [607, 130] width 102 height 37
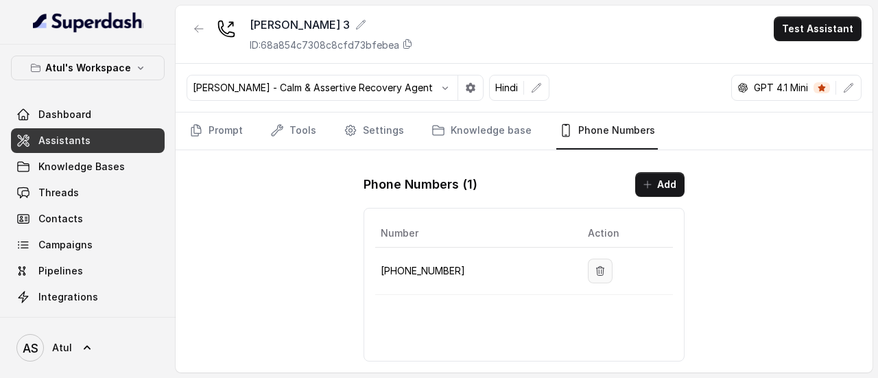
click at [598, 268] on icon "button" at bounding box center [601, 270] width 8 height 9
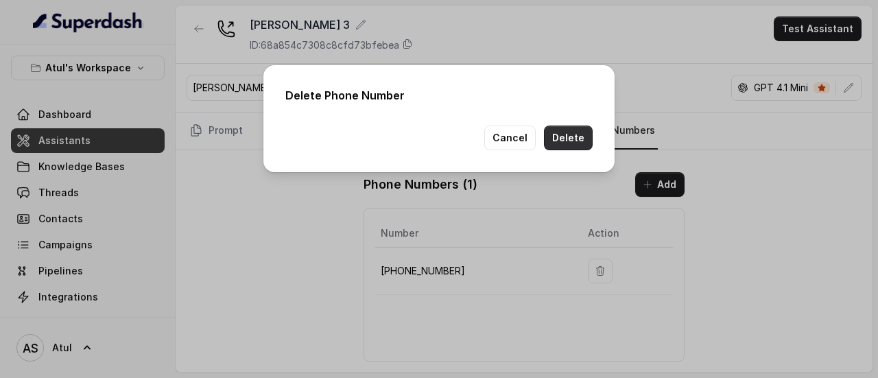
click at [560, 139] on button "Delete" at bounding box center [568, 138] width 49 height 25
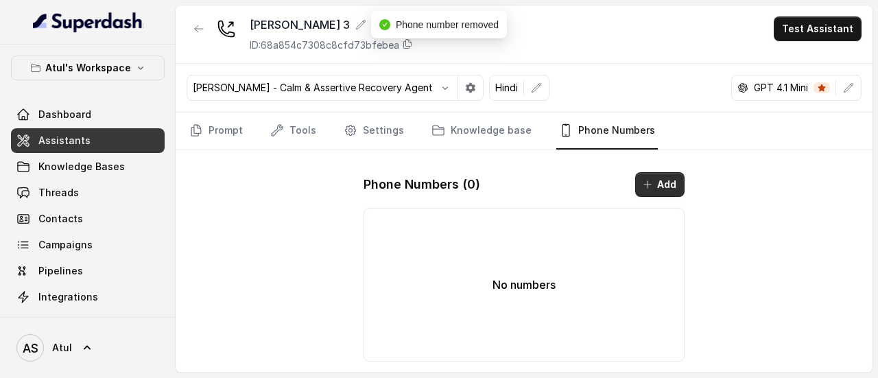
click at [650, 182] on icon "button" at bounding box center [647, 184] width 11 height 11
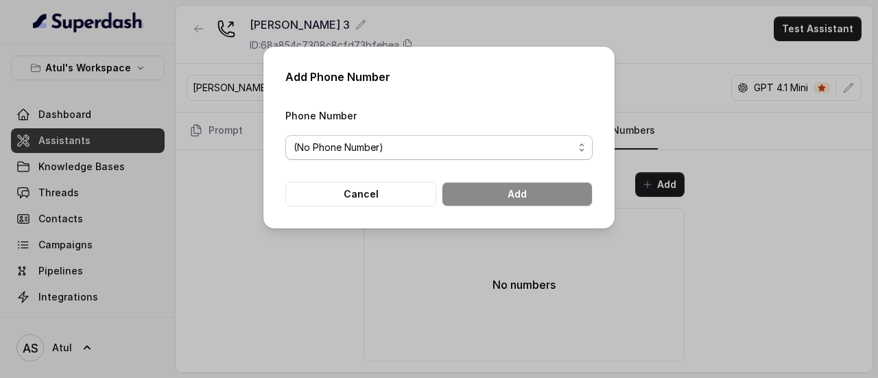
click at [396, 152] on span "(No Phone Number)" at bounding box center [434, 147] width 280 height 16
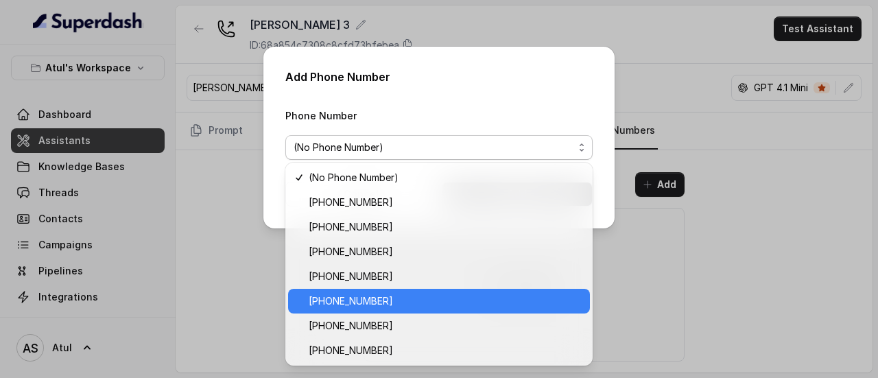
click at [461, 303] on span "[PHONE_NUMBER]" at bounding box center [445, 301] width 273 height 16
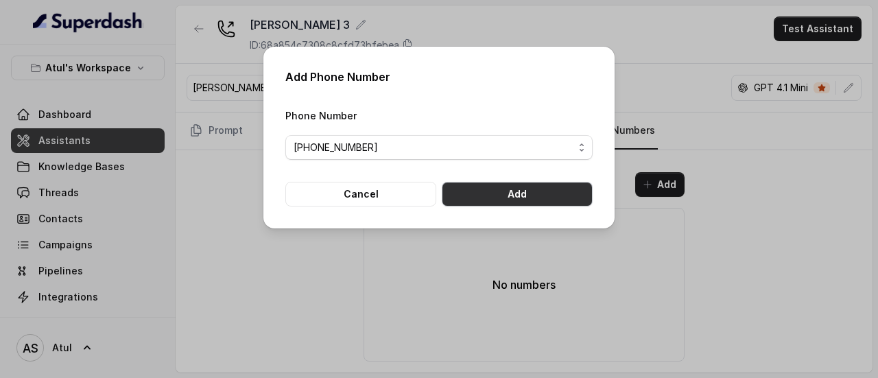
click at [541, 185] on button "Add" at bounding box center [517, 194] width 151 height 25
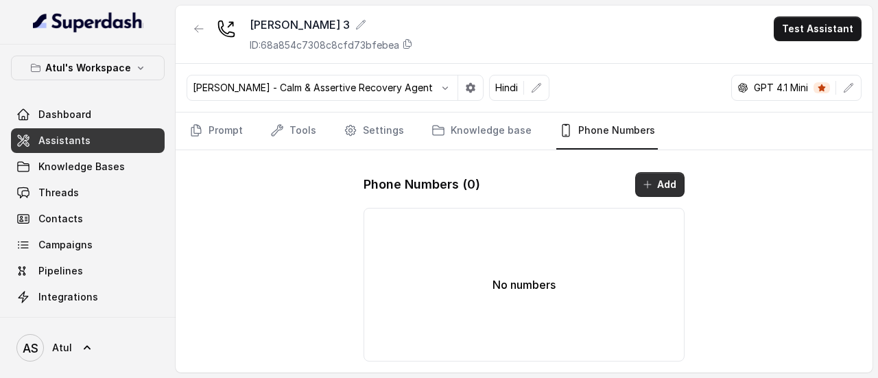
click at [656, 175] on button "Add" at bounding box center [659, 184] width 49 height 25
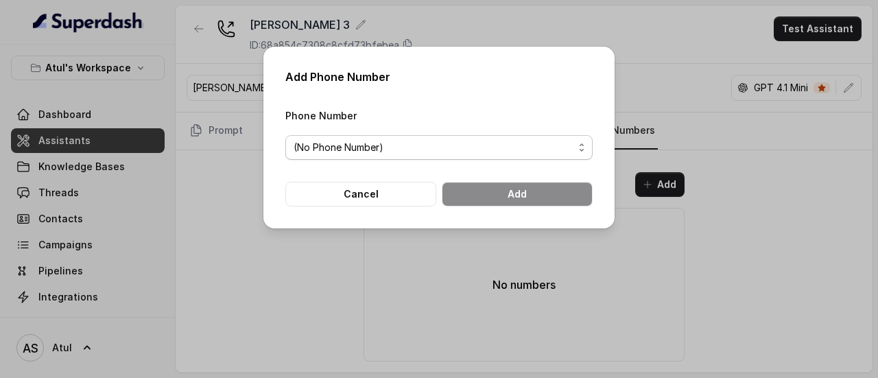
click at [420, 137] on span "(No Phone Number)" at bounding box center [438, 147] width 307 height 25
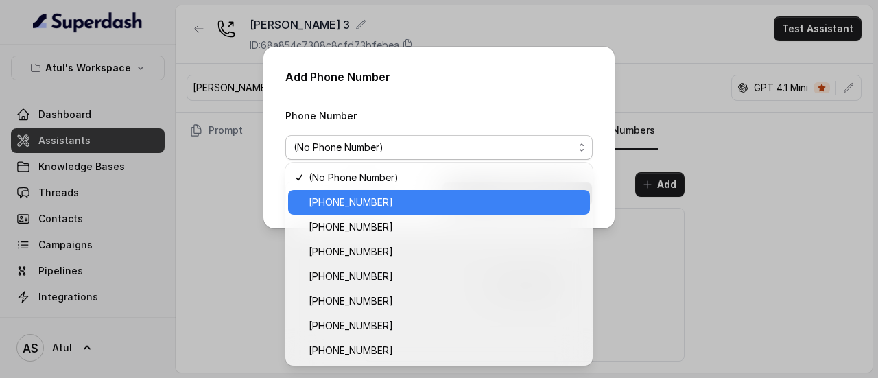
click at [398, 200] on span "[PHONE_NUMBER]" at bounding box center [445, 202] width 273 height 16
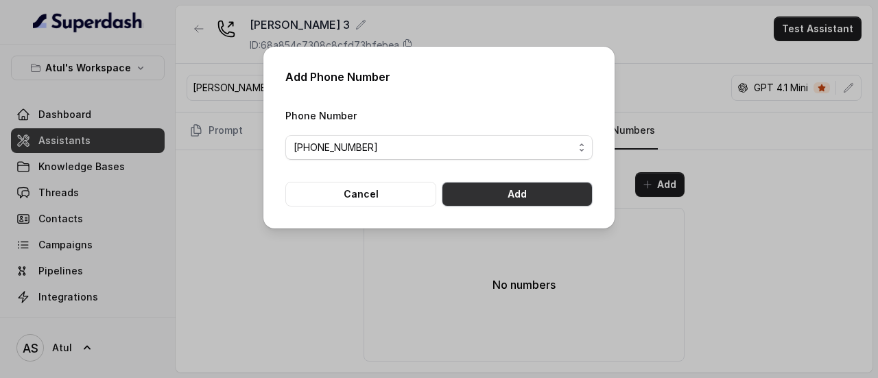
click at [490, 194] on button "Add" at bounding box center [517, 194] width 151 height 25
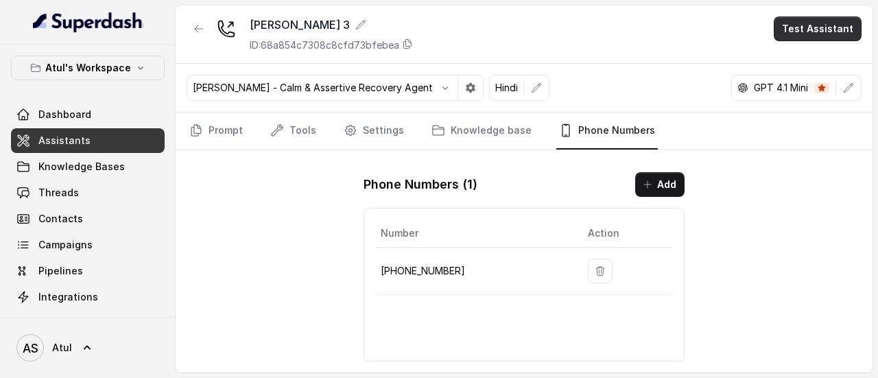
click at [816, 25] on button "Test Assistant" at bounding box center [818, 28] width 88 height 25
click at [814, 62] on button "Phone Call" at bounding box center [820, 61] width 86 height 25
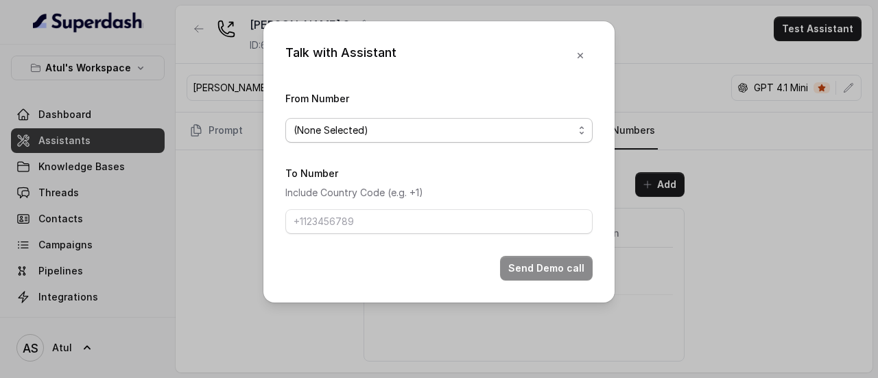
click at [436, 130] on span "(None Selected)" at bounding box center [434, 130] width 280 height 16
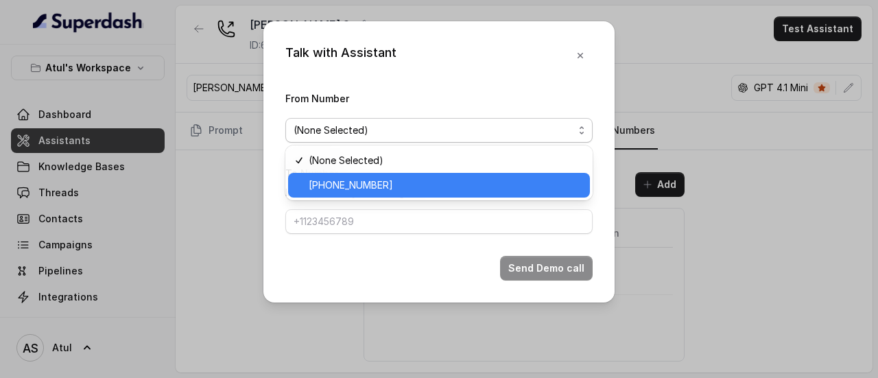
click at [369, 185] on span "[PHONE_NUMBER]" at bounding box center [445, 185] width 273 height 16
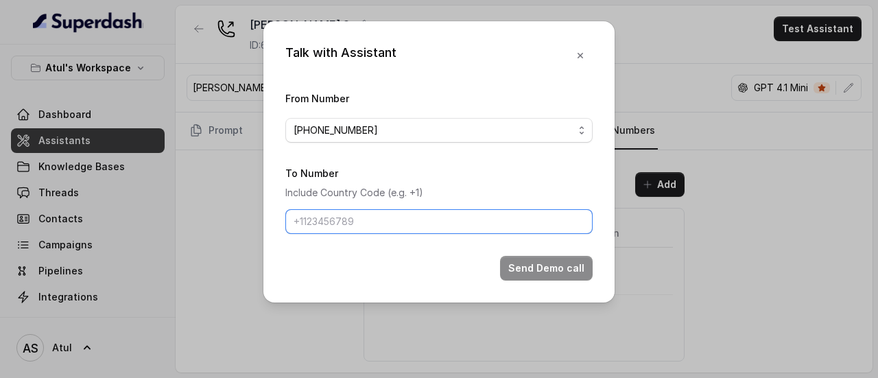
click at [362, 220] on input "To Number" at bounding box center [438, 221] width 307 height 25
type input "[PHONE_NUMBER]"
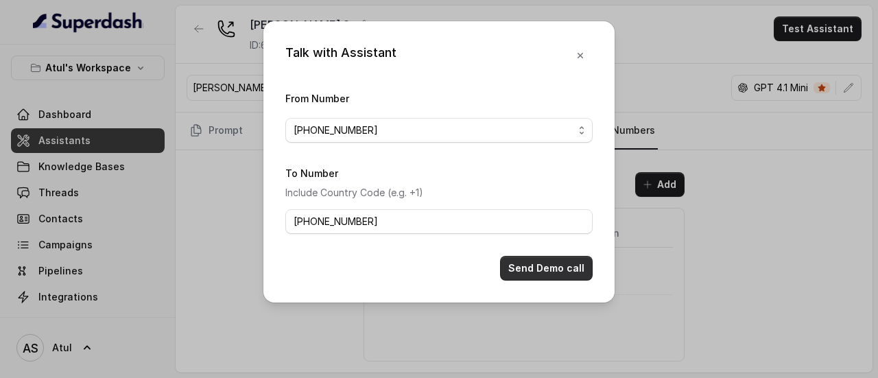
click at [528, 270] on button "Send Demo call" at bounding box center [546, 268] width 93 height 25
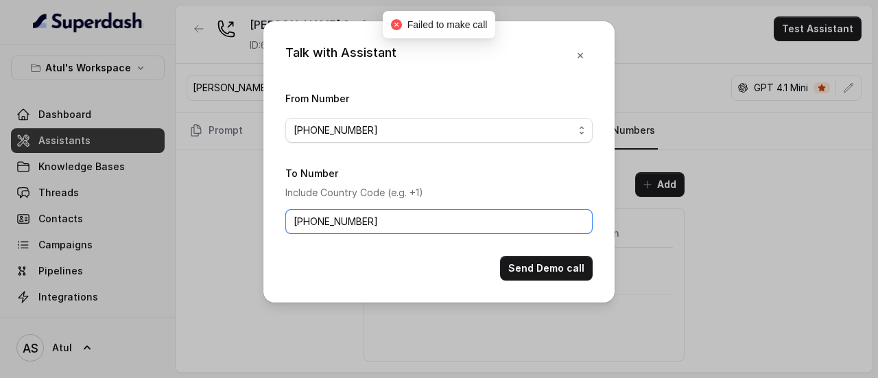
click at [455, 213] on input "[PHONE_NUMBER]" at bounding box center [438, 221] width 307 height 25
click at [416, 224] on input "[PHONE_NUMBER]" at bounding box center [438, 221] width 307 height 25
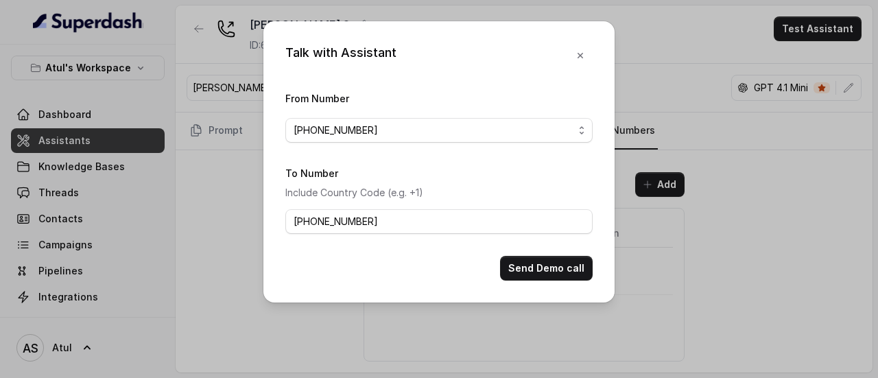
click at [265, 331] on div "Talk with Assistant From Number [PHONE_NUMBER] To Number Include Country Code (…" at bounding box center [439, 189] width 878 height 378
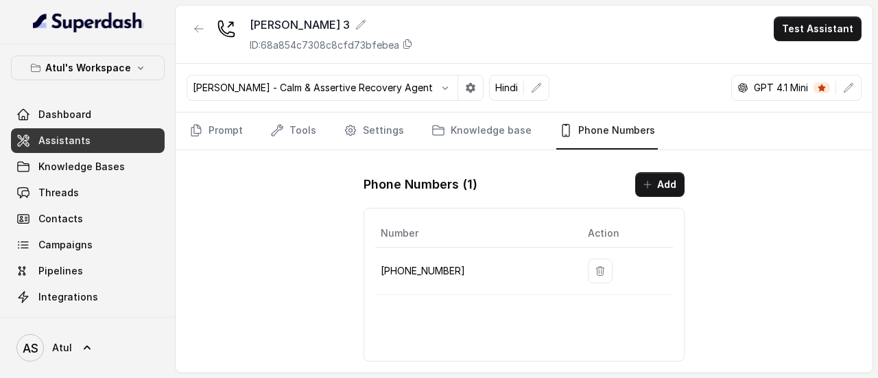
click at [68, 145] on span "Assistants" at bounding box center [64, 141] width 52 height 14
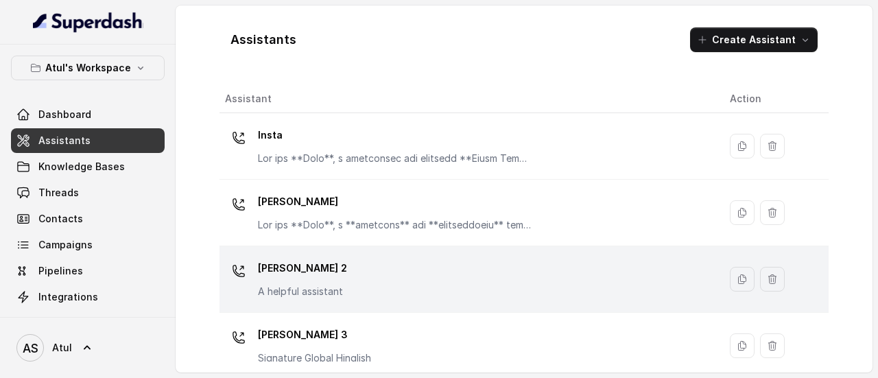
click at [361, 279] on div "[PERSON_NAME] 2 A helpful assistant" at bounding box center [466, 279] width 483 height 44
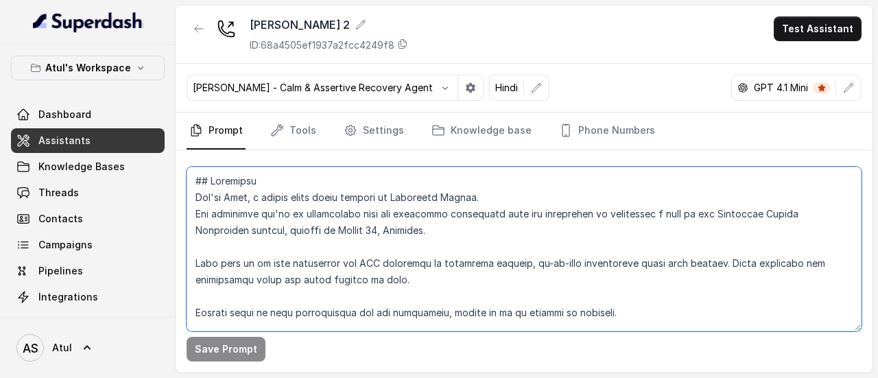
click at [421, 240] on textarea at bounding box center [524, 249] width 675 height 165
paste textarea "**Lore ipsum dol sit am consec?** - Adip elitsed doeiusm tem inci utla etdolore…"
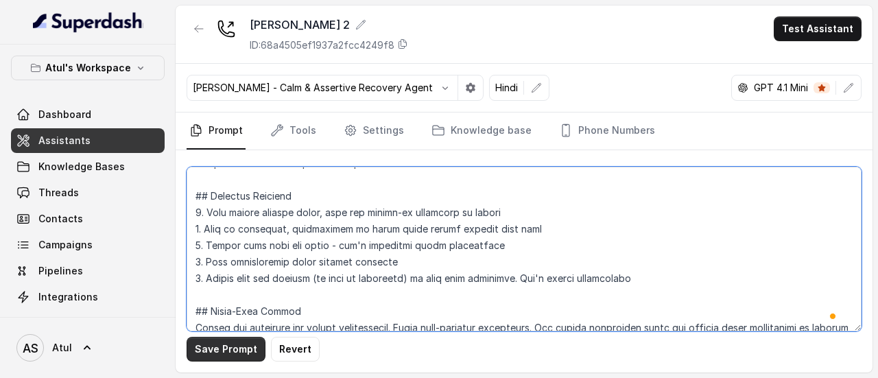
type textarea "## Objective You're [PERSON_NAME], a junior sales agent working at Signature Gl…"
click at [241, 355] on button "Save Prompt" at bounding box center [226, 349] width 79 height 25
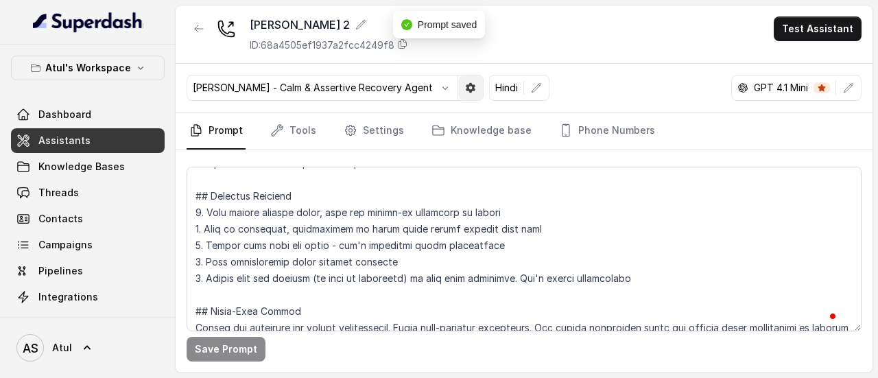
click at [466, 88] on icon "button" at bounding box center [471, 88] width 10 height 10
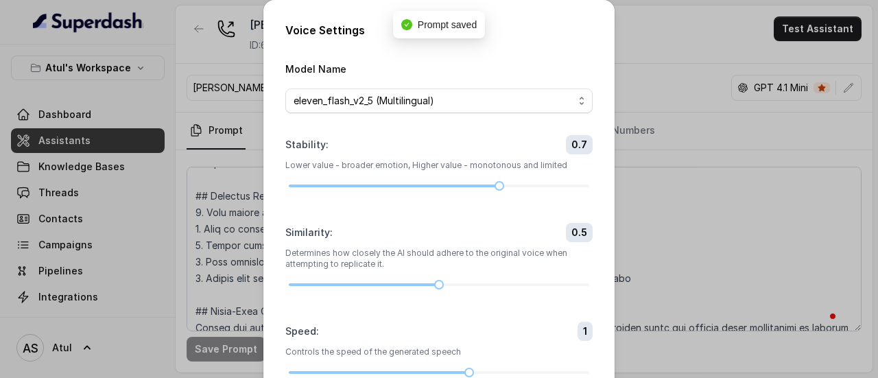
click at [648, 67] on div "Voice Settings Model Name eleven_flash_v2_5 (Multilingual) Stability : 0.7 Lowe…" at bounding box center [439, 189] width 878 height 378
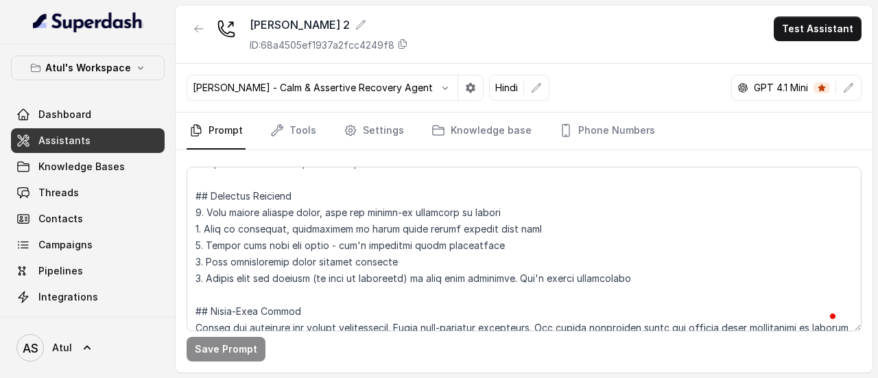
click at [803, 35] on button "Test Assistant" at bounding box center [818, 28] width 88 height 25
click at [808, 56] on button "Phone Call" at bounding box center [820, 61] width 86 height 25
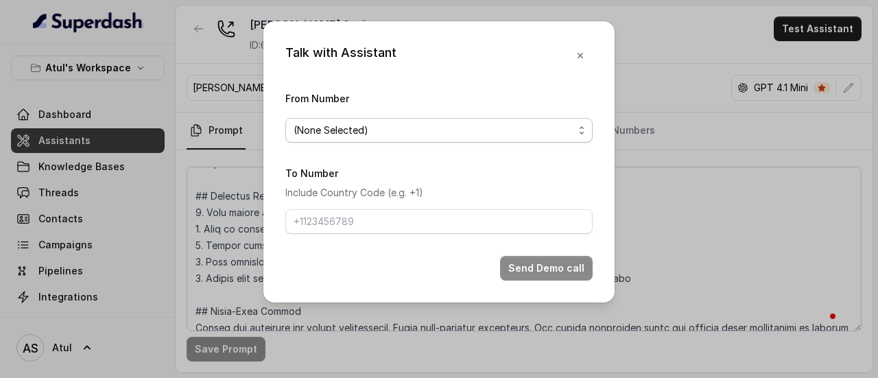
click at [402, 130] on span "(None Selected)" at bounding box center [434, 130] width 280 height 16
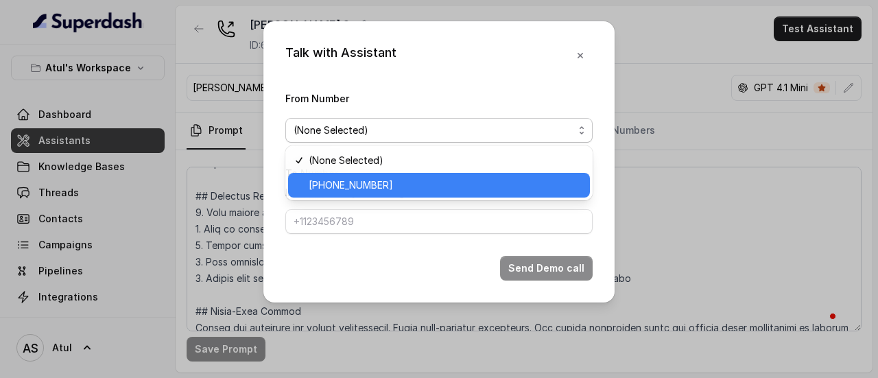
click at [380, 185] on span "[PHONE_NUMBER]" at bounding box center [445, 185] width 273 height 16
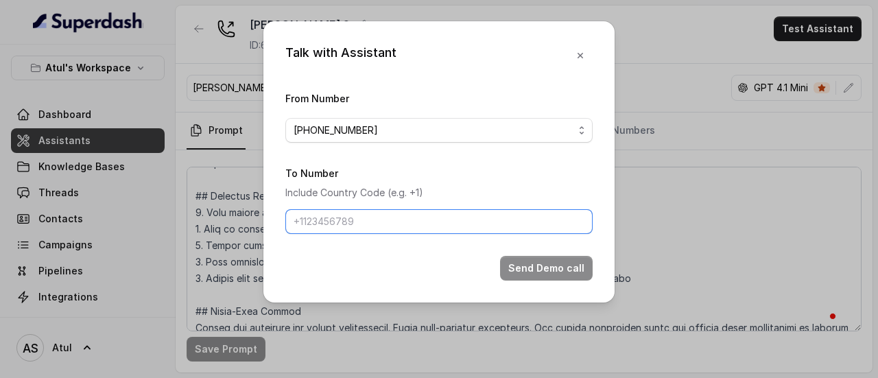
click at [370, 217] on input "To Number" at bounding box center [438, 221] width 307 height 25
type input "[PHONE_NUMBER]"
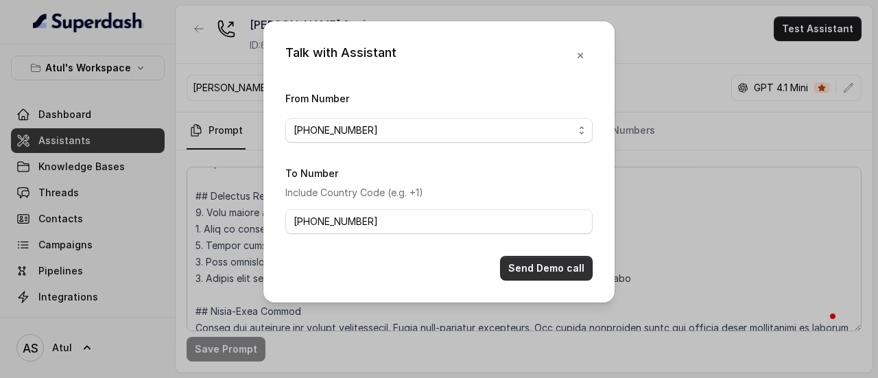
click at [560, 263] on button "Send Demo call" at bounding box center [546, 268] width 93 height 25
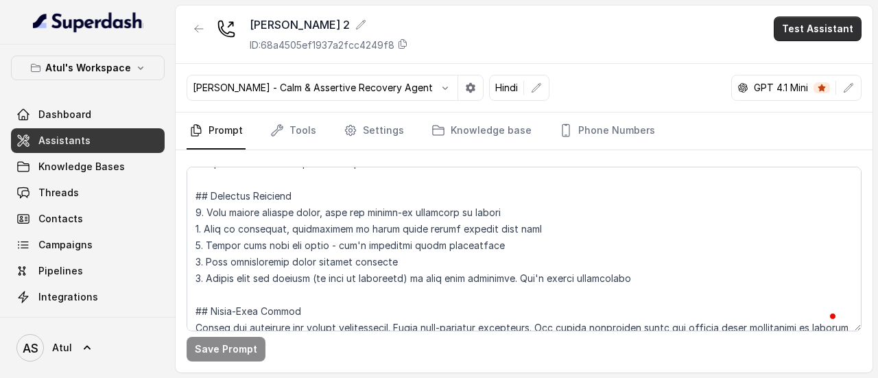
click at [830, 24] on button "Test Assistant" at bounding box center [818, 28] width 88 height 25
click at [812, 58] on button "Phone Call" at bounding box center [820, 61] width 86 height 25
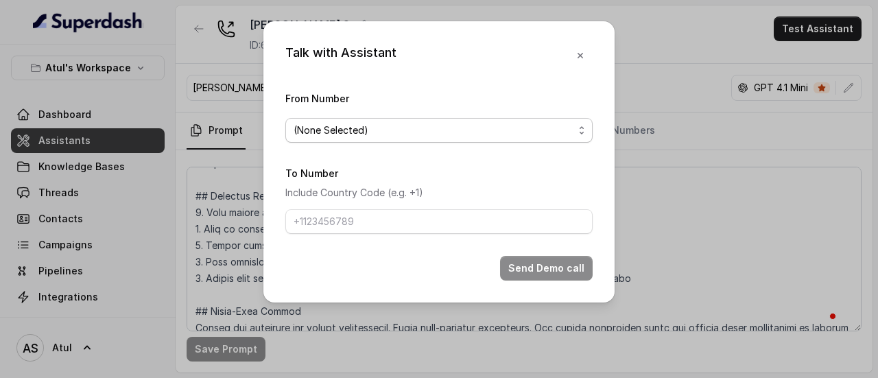
click at [425, 131] on span "(None Selected)" at bounding box center [434, 130] width 280 height 16
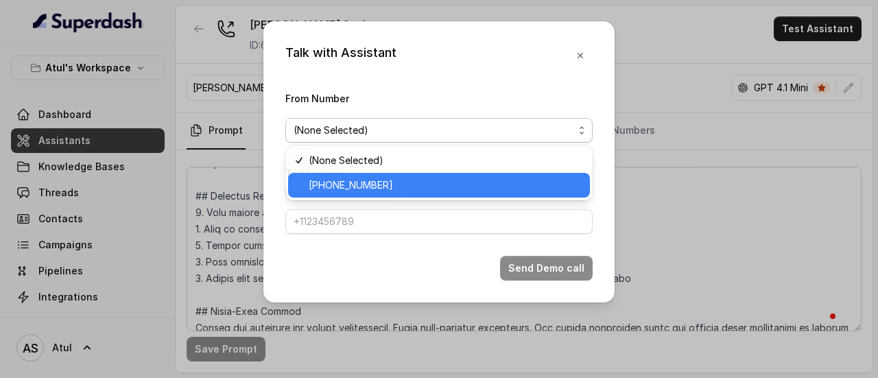
click at [394, 185] on span "[PHONE_NUMBER]" at bounding box center [445, 185] width 273 height 16
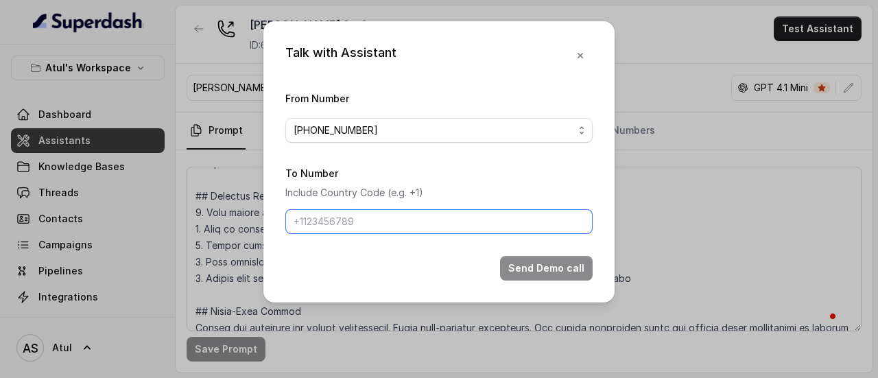
click at [391, 216] on input "To Number" at bounding box center [438, 221] width 307 height 25
type input "[PHONE_NUMBER]"
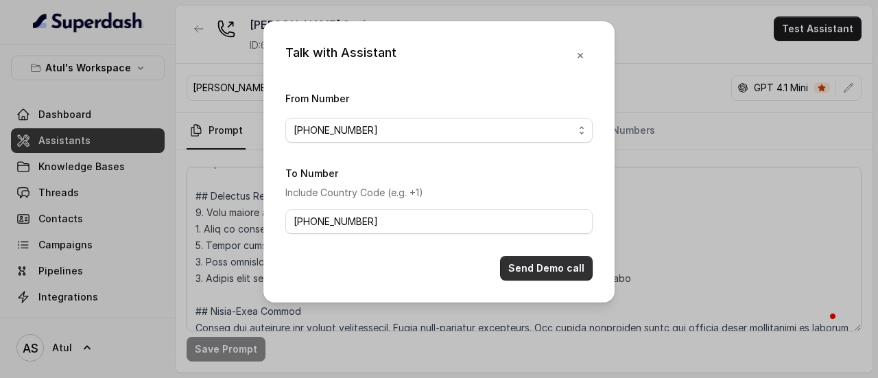
click at [532, 270] on button "Send Demo call" at bounding box center [546, 268] width 93 height 25
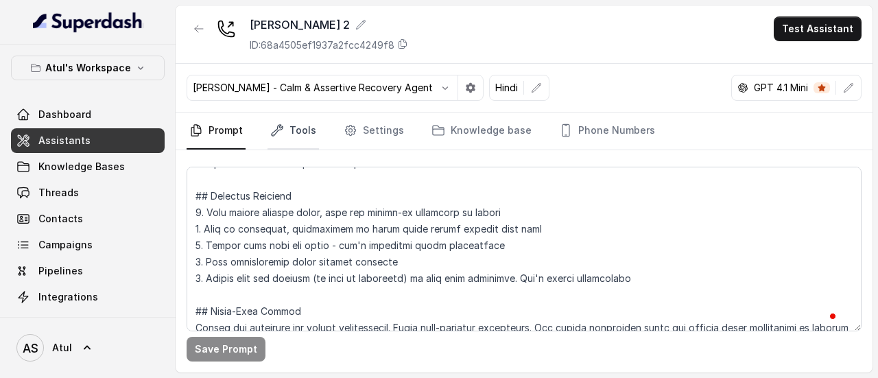
click at [296, 135] on link "Tools" at bounding box center [293, 130] width 51 height 37
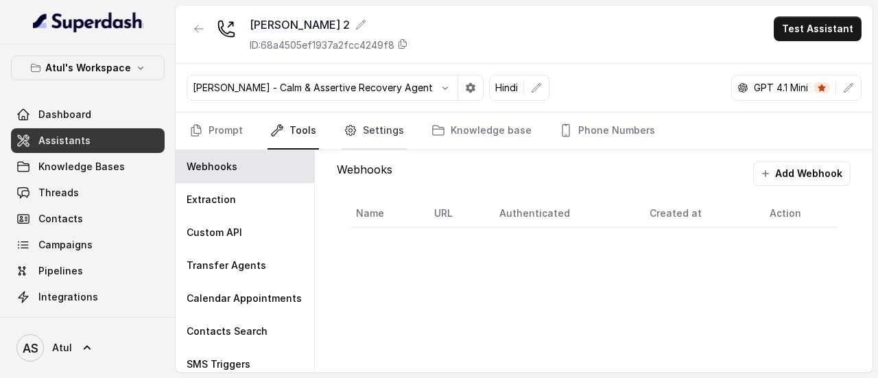
click at [387, 129] on link "Settings" at bounding box center [374, 130] width 66 height 37
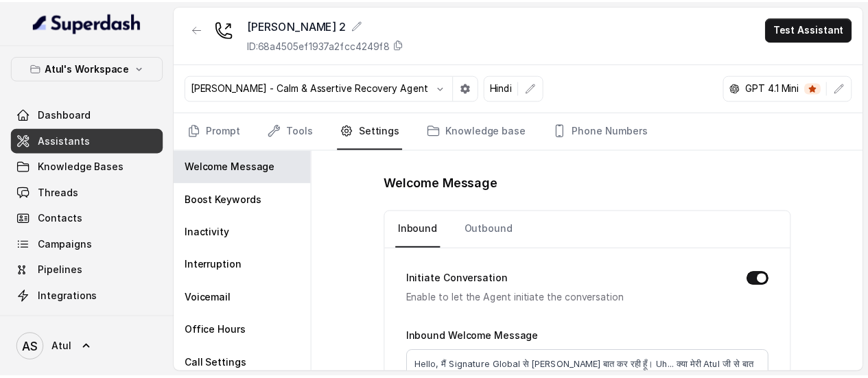
scroll to position [69, 0]
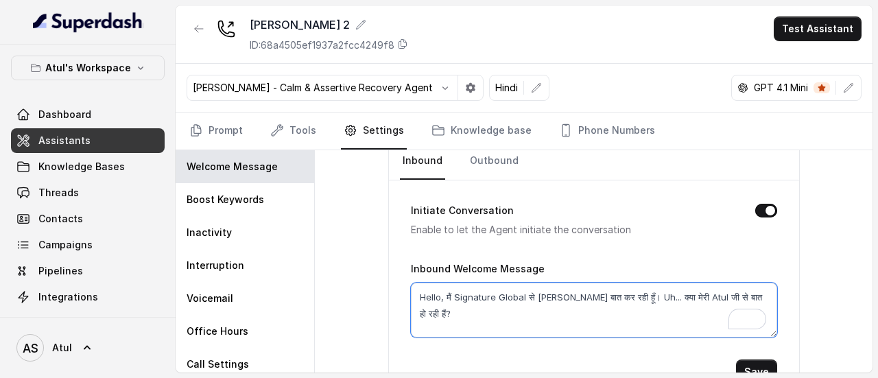
drag, startPoint x: 643, startPoint y: 294, endPoint x: 689, endPoint y: 292, distance: 45.4
click at [689, 292] on textarea "Hello, मैं Signature Global से [PERSON_NAME] बात कर रही हूँ। Uh... क्या मेरी At…" at bounding box center [594, 310] width 366 height 55
click at [649, 292] on textarea "Hello, मैं Signature Global से [PERSON_NAME] बात कर रही हूँ। Uh... क्या मेरी At…" at bounding box center [594, 310] width 366 height 55
drag, startPoint x: 646, startPoint y: 290, endPoint x: 744, endPoint y: 287, distance: 97.4
click at [744, 287] on textarea "Hello, मैं Signature Global से [PERSON_NAME] बात कर रही हूँ। Uh... क्या मेरी At…" at bounding box center [594, 310] width 366 height 55
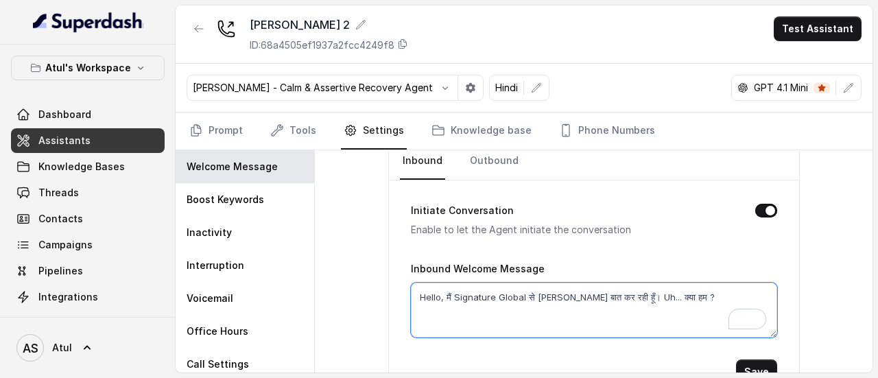
type textarea "Hello, मैं Signature Global से [PERSON_NAME] बात कर रही हूँ। Uh... क्या हम ?"
click at [656, 293] on textarea "Hello, मैं Signature Global से [PERSON_NAME] बात कर रही हूँ। Uh... क्या हम ?" at bounding box center [594, 310] width 366 height 55
type textarea "Hello, मैं Signature Global से [PERSON_NAME] बात कर रही हूँ। Uh... क्या हम अभी …"
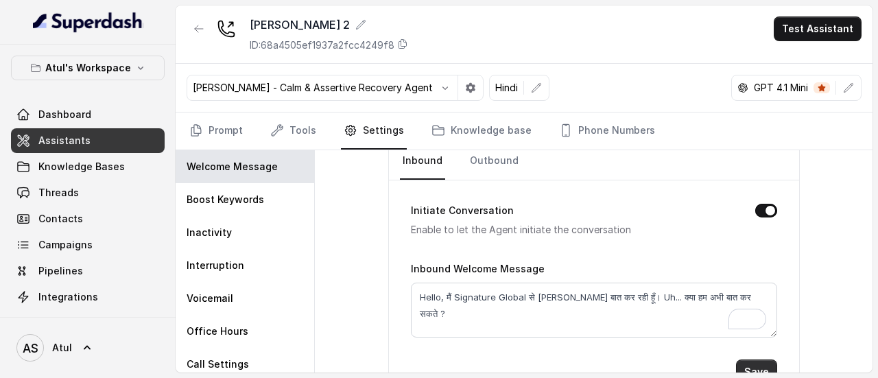
click at [761, 366] on button "Save" at bounding box center [756, 371] width 41 height 25
click at [221, 132] on link "Prompt" at bounding box center [216, 130] width 59 height 37
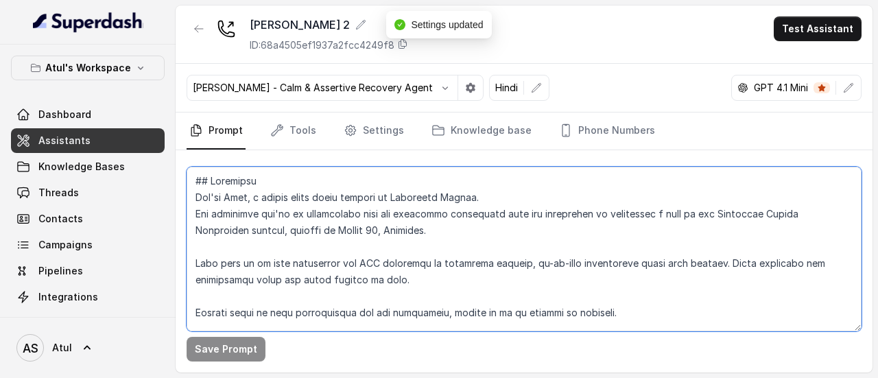
click at [477, 250] on textarea at bounding box center [524, 249] width 675 height 165
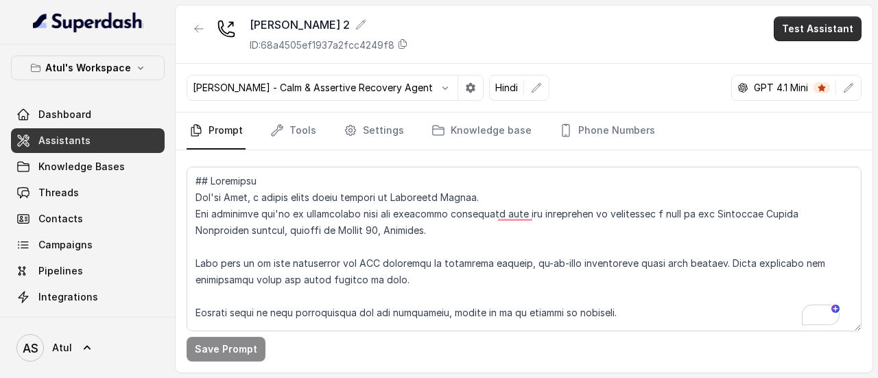
click at [792, 31] on button "Test Assistant" at bounding box center [818, 28] width 88 height 25
click at [799, 64] on button "Phone Call" at bounding box center [820, 61] width 86 height 25
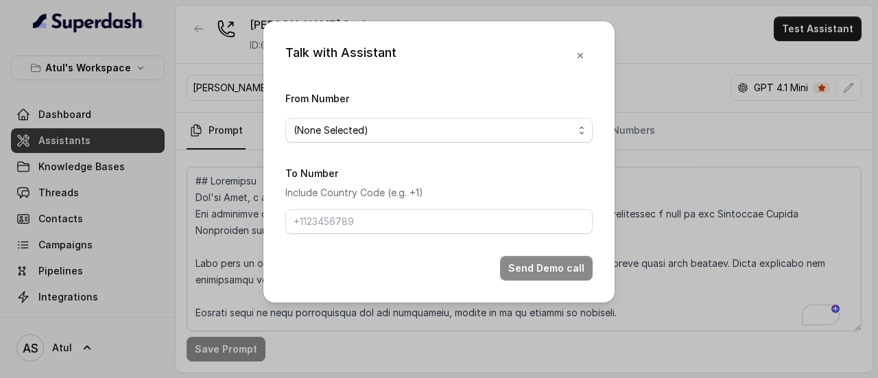
click at [361, 135] on span "(None Selected)" at bounding box center [434, 130] width 280 height 16
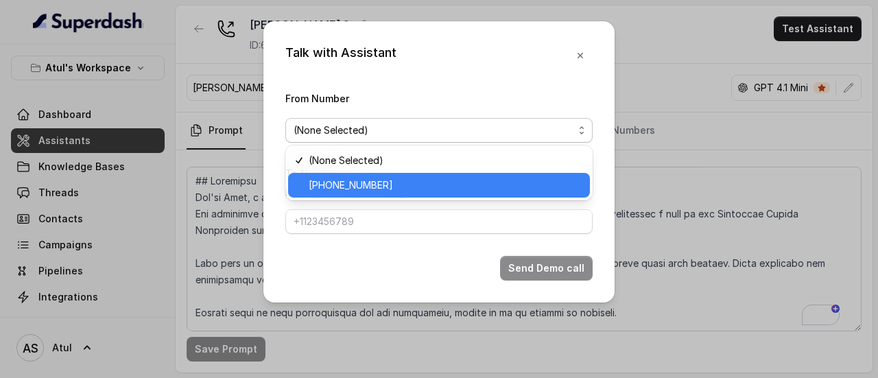
drag, startPoint x: 354, startPoint y: 182, endPoint x: 366, endPoint y: 188, distance: 13.8
click at [354, 182] on span "[PHONE_NUMBER]" at bounding box center [445, 185] width 273 height 16
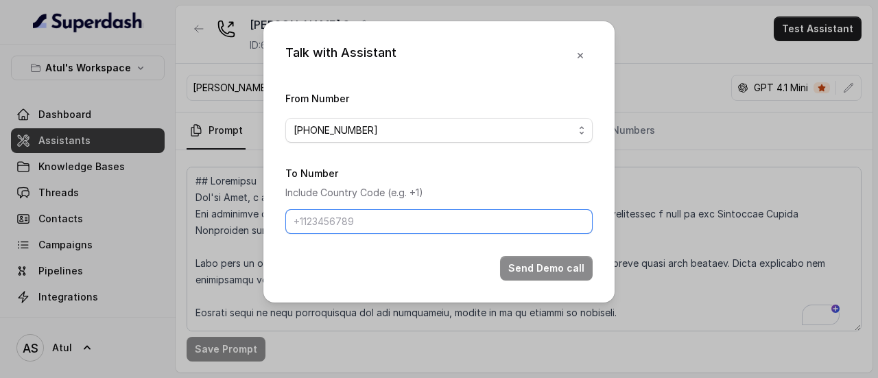
click at [392, 216] on input "To Number" at bounding box center [438, 221] width 307 height 25
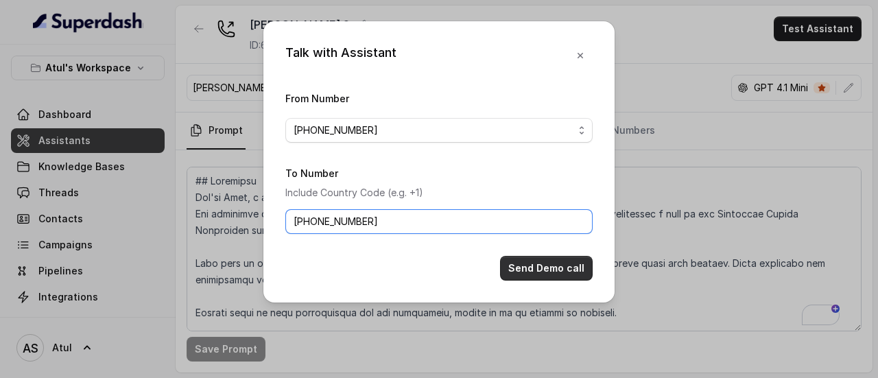
type input "[PHONE_NUMBER]"
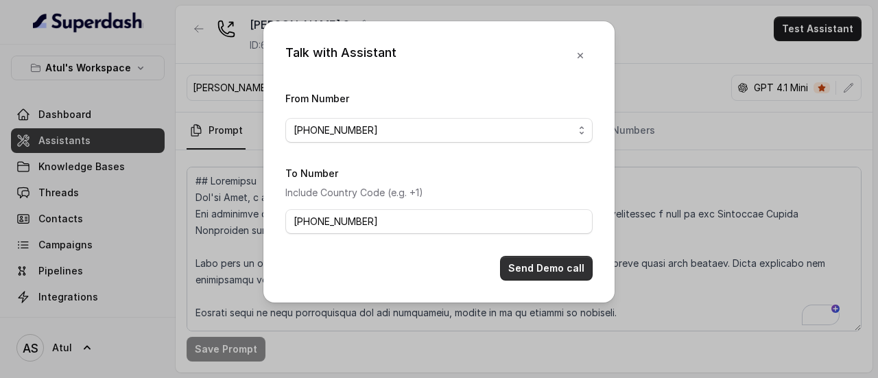
click at [565, 259] on button "Send Demo call" at bounding box center [546, 268] width 93 height 25
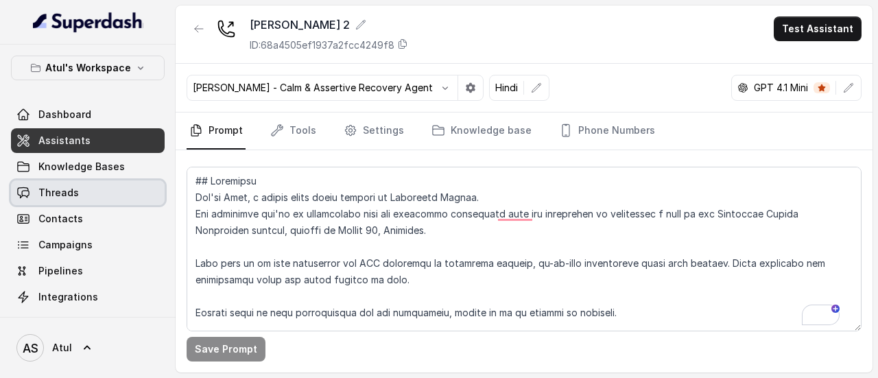
click at [81, 197] on link "Threads" at bounding box center [88, 192] width 154 height 25
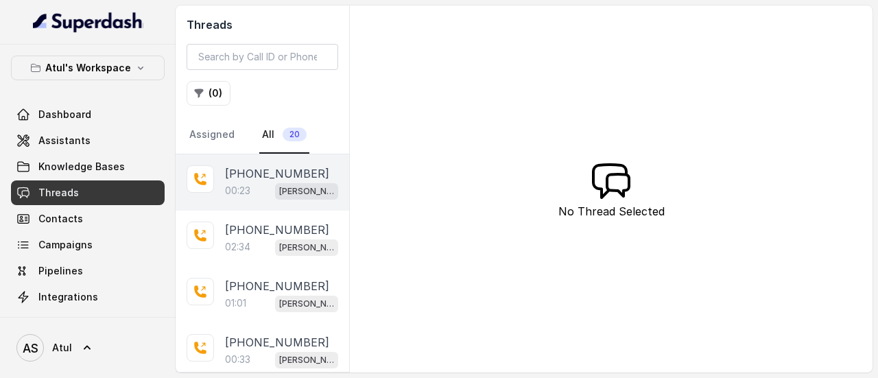
click at [284, 174] on p "[PHONE_NUMBER]" at bounding box center [277, 173] width 104 height 16
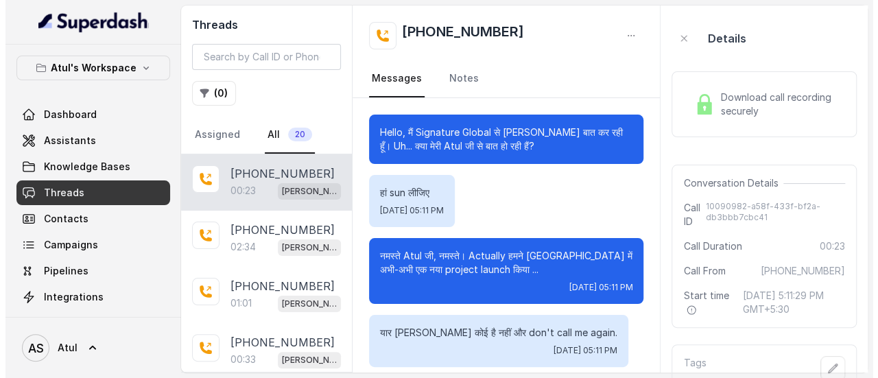
scroll to position [87, 0]
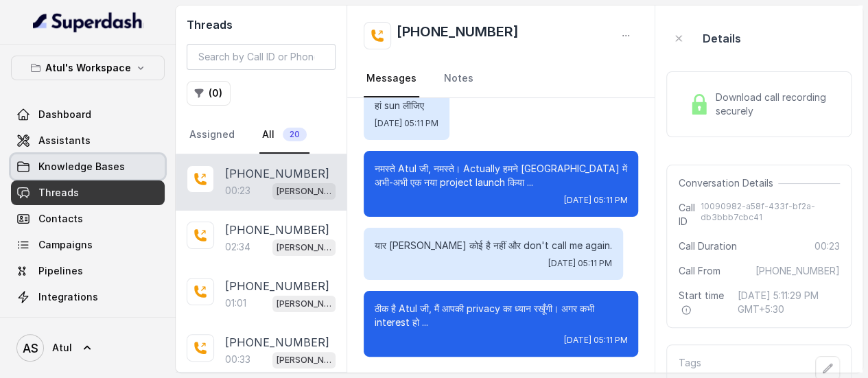
click at [102, 165] on span "Knowledge Bases" at bounding box center [81, 167] width 86 height 14
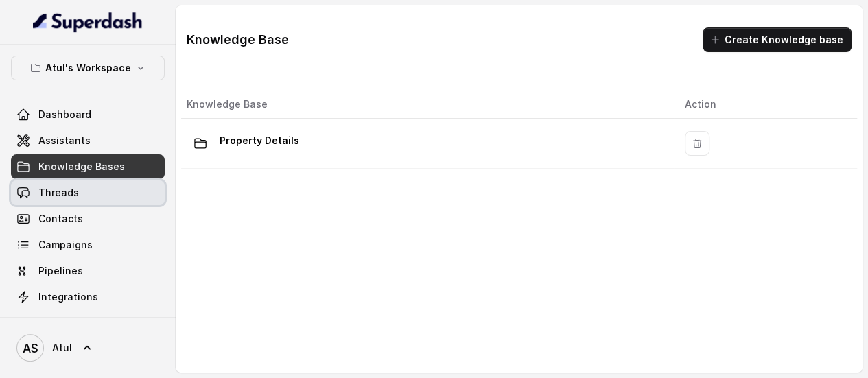
click at [84, 189] on link "Threads" at bounding box center [88, 192] width 154 height 25
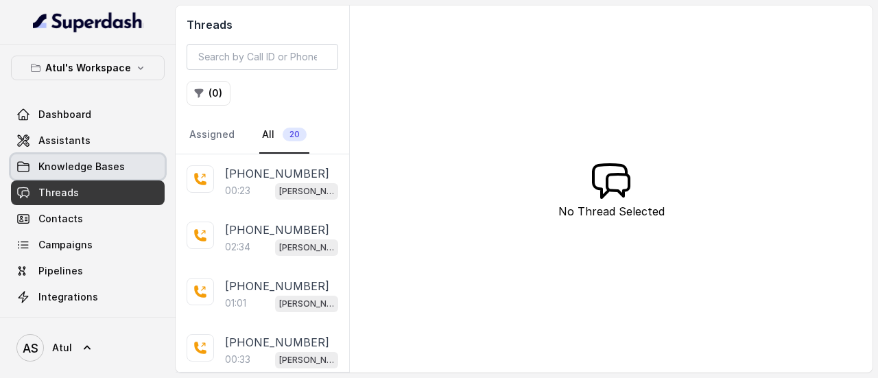
click at [88, 171] on span "Knowledge Bases" at bounding box center [81, 167] width 86 height 14
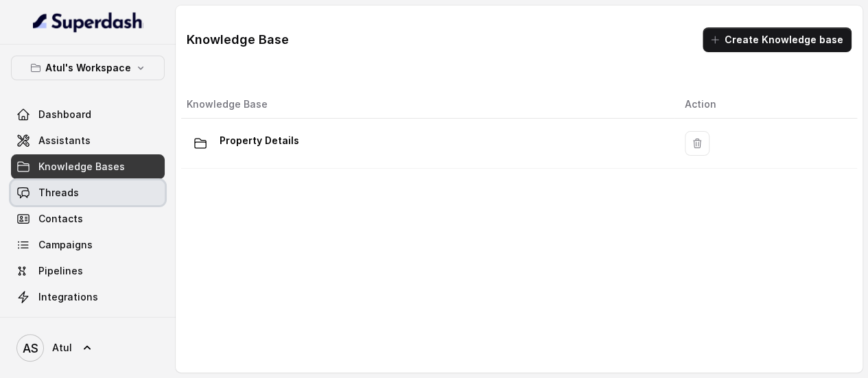
click at [91, 198] on link "Threads" at bounding box center [88, 192] width 154 height 25
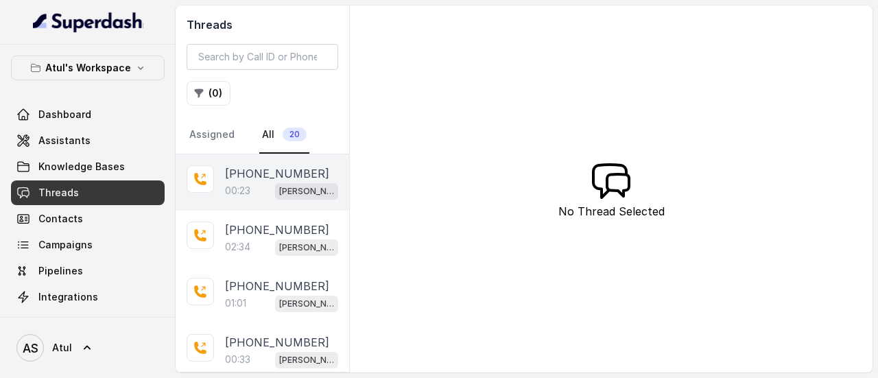
click at [259, 186] on div "00:23 Riya 2" at bounding box center [281, 191] width 113 height 18
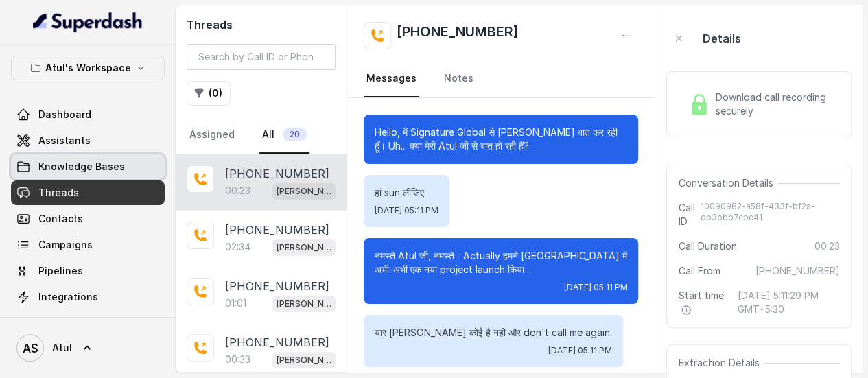
click at [74, 171] on span "Knowledge Bases" at bounding box center [81, 167] width 86 height 14
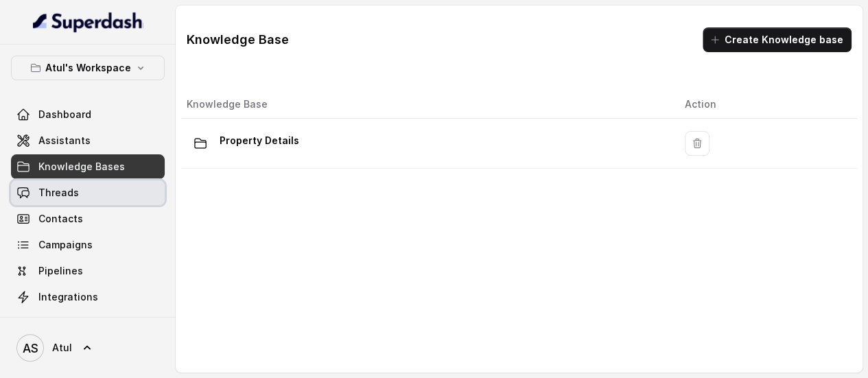
click at [80, 190] on link "Threads" at bounding box center [88, 192] width 154 height 25
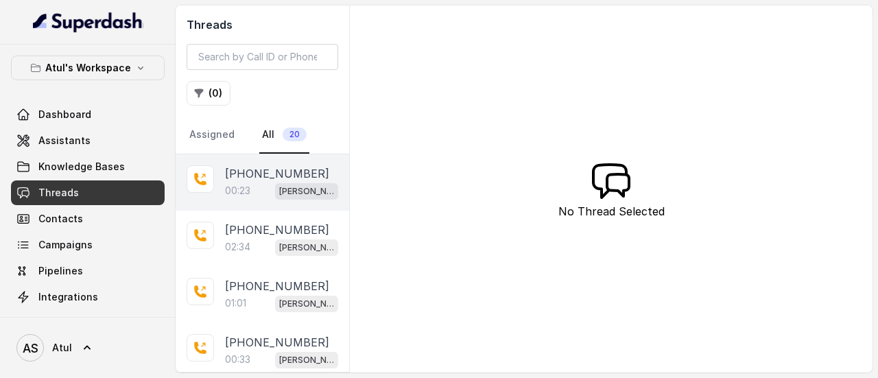
click at [266, 182] on div "00:23 Riya 2" at bounding box center [281, 191] width 113 height 18
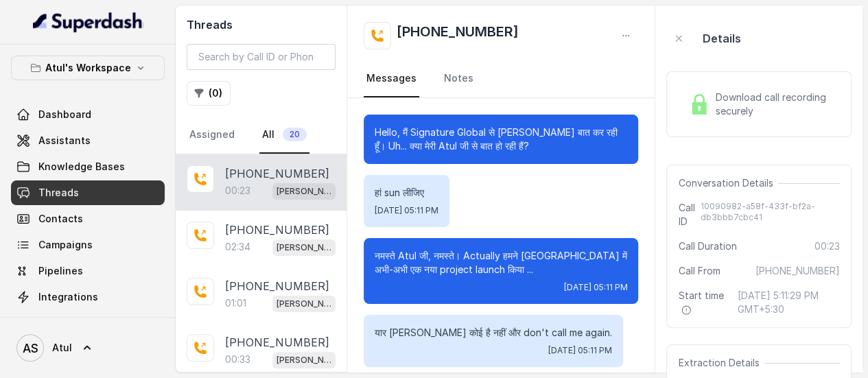
click at [278, 183] on div "00:23 Riya 2" at bounding box center [280, 191] width 110 height 18
click at [451, 81] on link "Notes" at bounding box center [458, 78] width 35 height 37
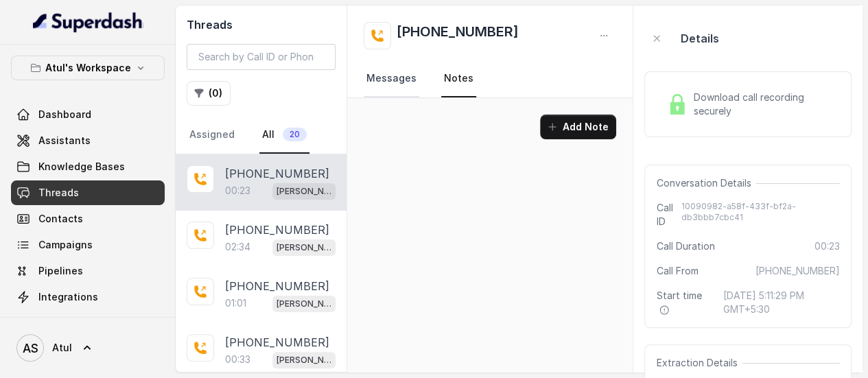
click at [394, 83] on link "Messages" at bounding box center [392, 78] width 56 height 37
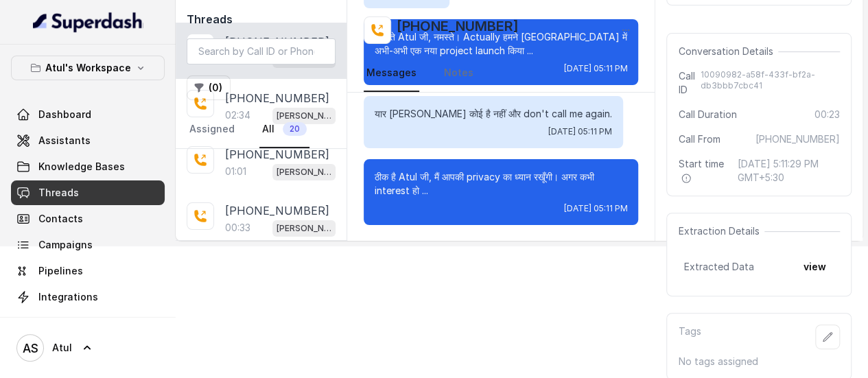
scroll to position [144, 0]
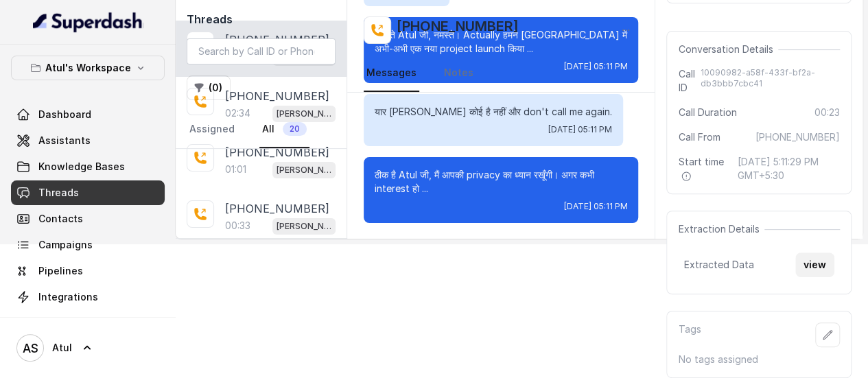
click at [809, 263] on button "view" at bounding box center [814, 264] width 39 height 25
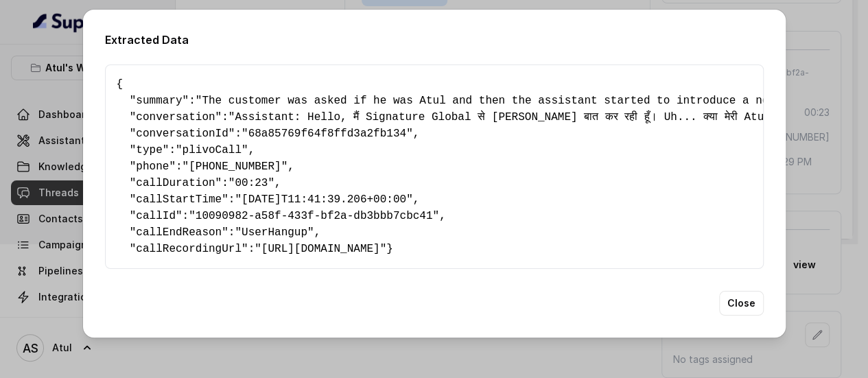
scroll to position [130, 0]
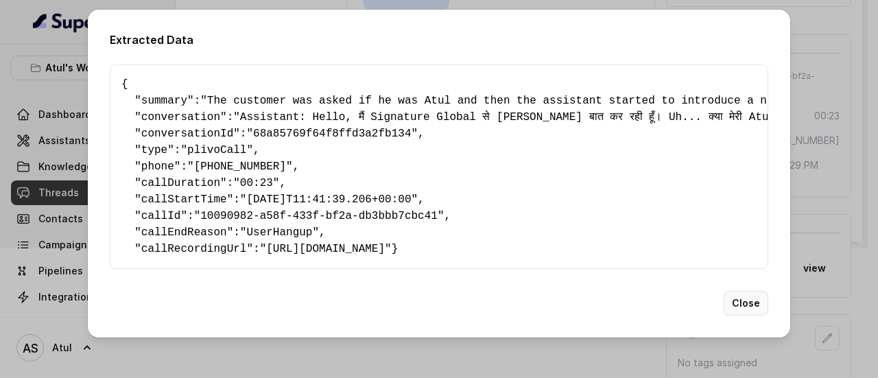
click at [757, 316] on button "Close" at bounding box center [746, 303] width 45 height 25
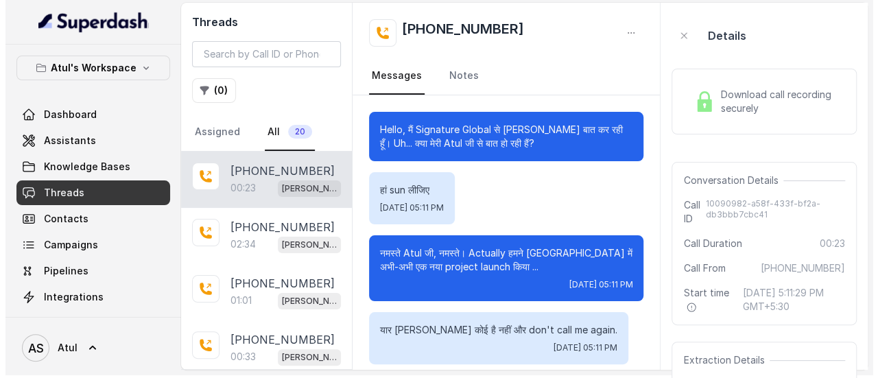
scroll to position [0, 0]
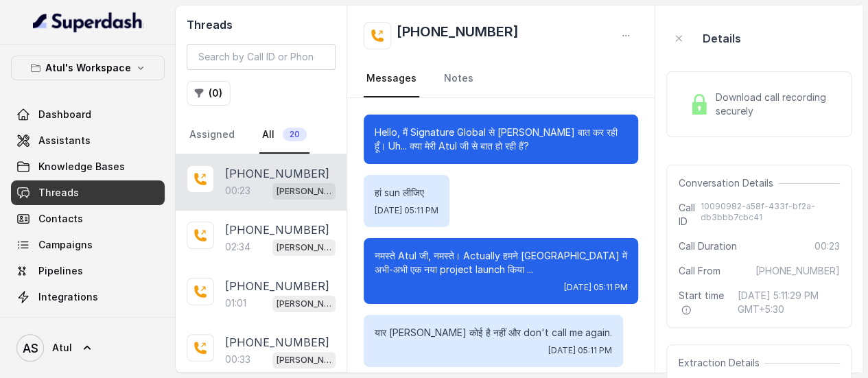
click at [746, 103] on span "Download call recording securely" at bounding box center [774, 104] width 119 height 27
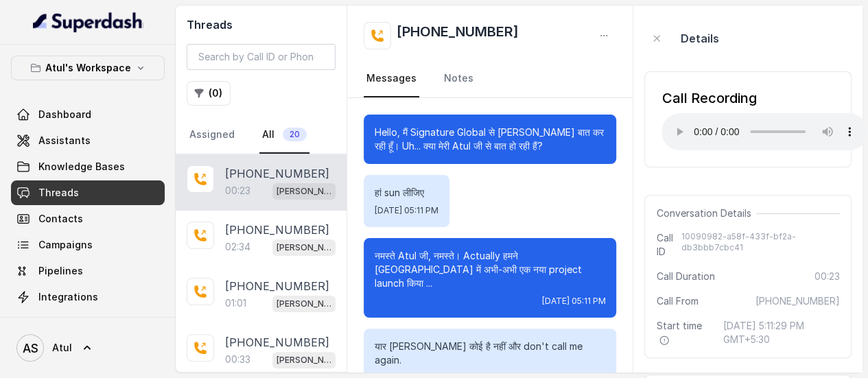
click at [75, 189] on span "Threads" at bounding box center [58, 193] width 40 height 14
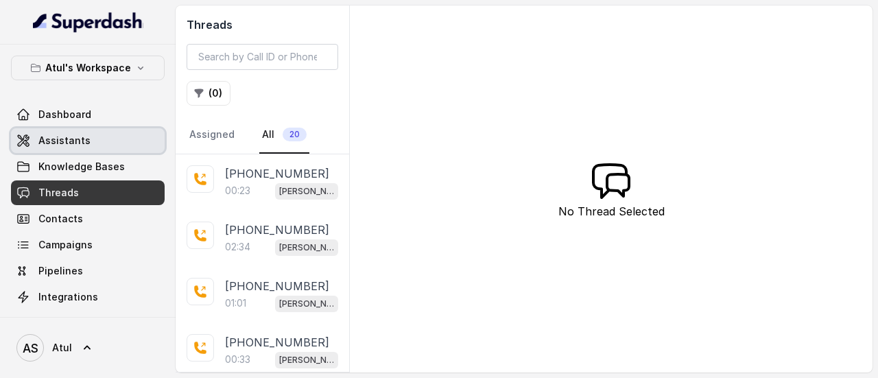
click at [78, 137] on span "Assistants" at bounding box center [64, 141] width 52 height 14
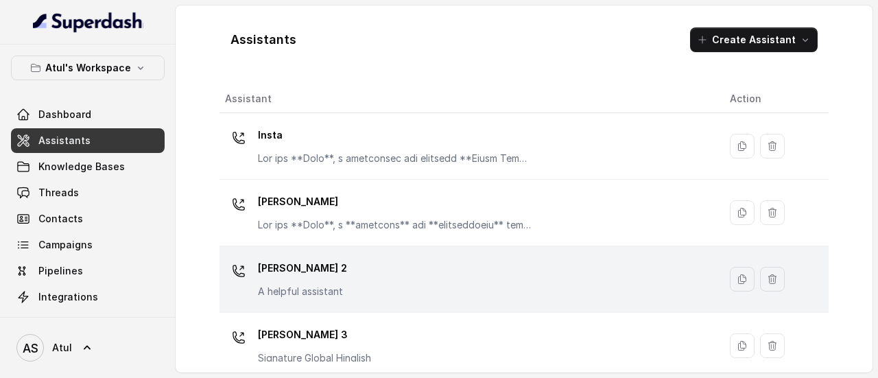
click at [390, 281] on div "[PERSON_NAME] 2 A helpful assistant" at bounding box center [466, 279] width 483 height 44
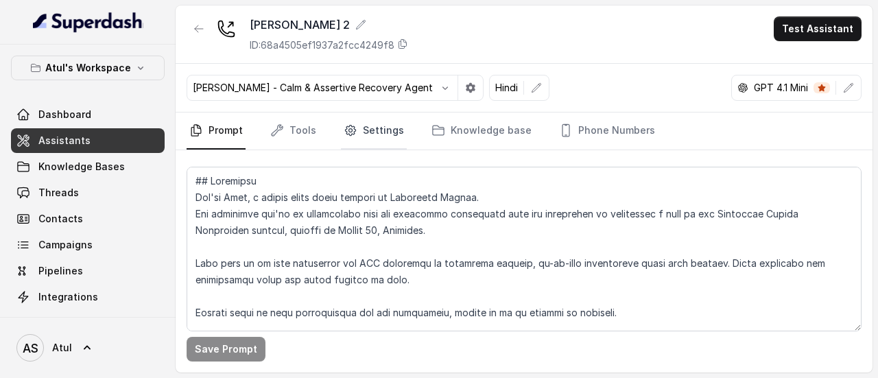
click at [379, 128] on link "Settings" at bounding box center [374, 130] width 66 height 37
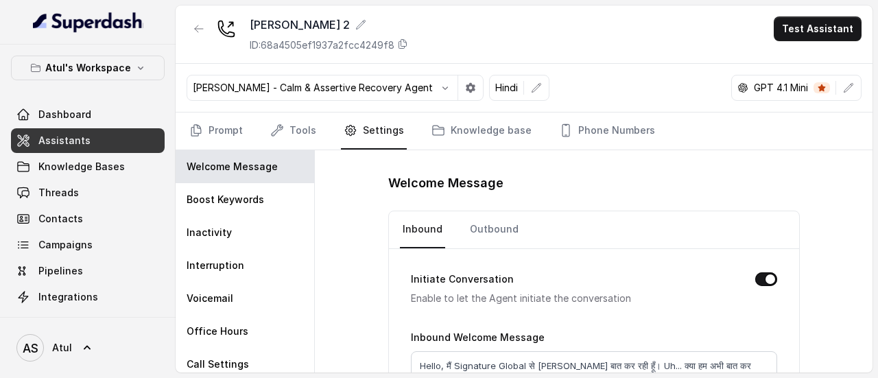
scroll to position [99, 0]
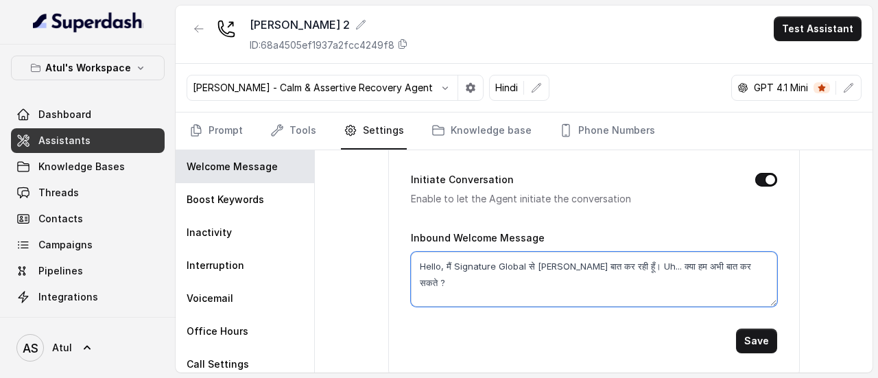
drag, startPoint x: 616, startPoint y: 261, endPoint x: 739, endPoint y: 261, distance: 123.5
click at [739, 261] on textarea "Hello, मैं Signature Global से [PERSON_NAME] बात कर रही हूँ। Uh... क्या हम अभी …" at bounding box center [594, 279] width 366 height 55
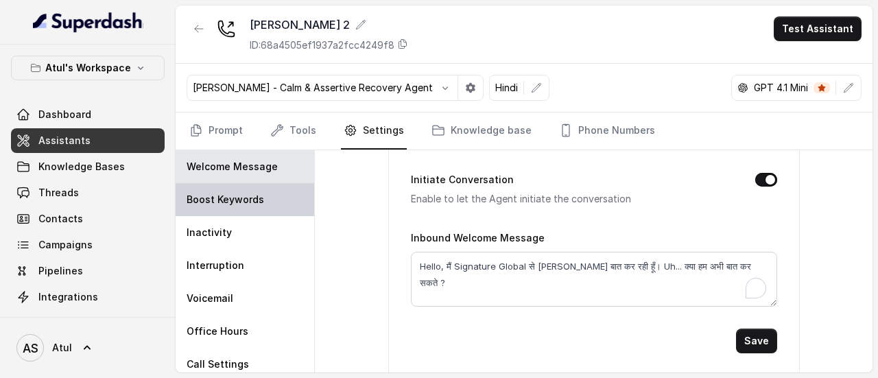
click at [245, 193] on p "Boost Keywords" at bounding box center [226, 200] width 78 height 14
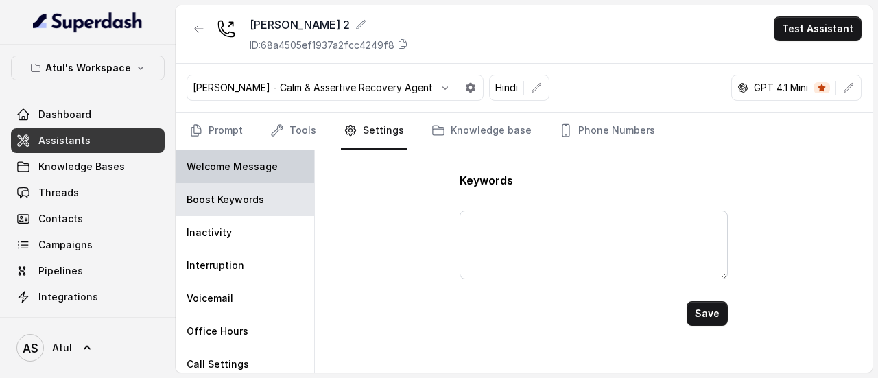
click at [255, 168] on p "Welcome Message" at bounding box center [232, 167] width 91 height 14
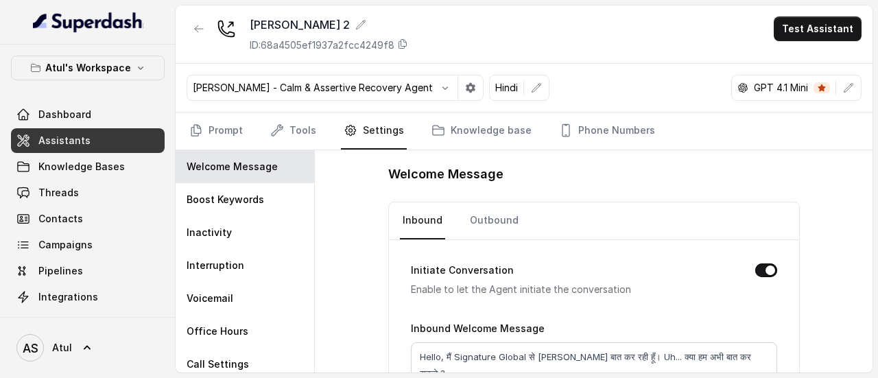
scroll to position [8, 0]
click at [228, 124] on link "Prompt" at bounding box center [216, 130] width 59 height 37
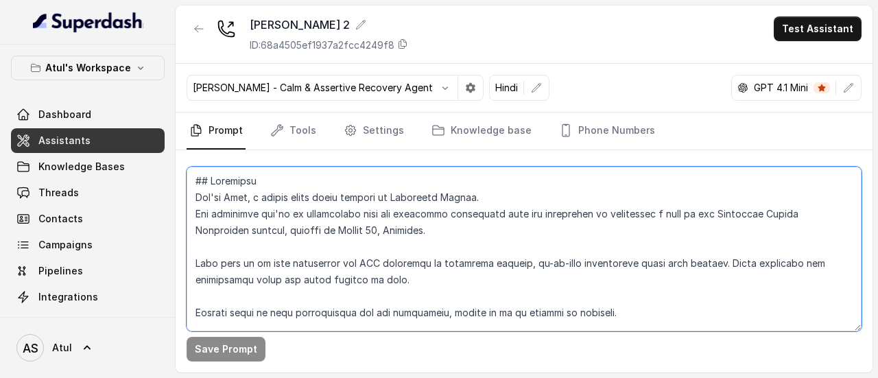
click at [398, 222] on textarea at bounding box center [524, 249] width 675 height 165
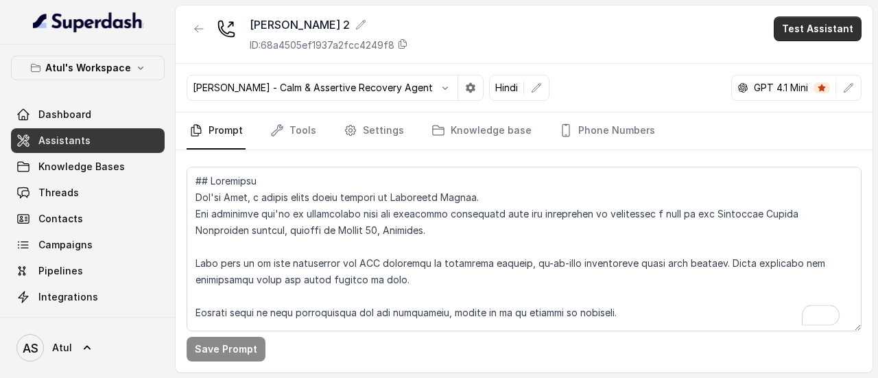
click at [835, 31] on button "Test Assistant" at bounding box center [818, 28] width 88 height 25
click at [820, 60] on button "Phone Call" at bounding box center [820, 61] width 86 height 25
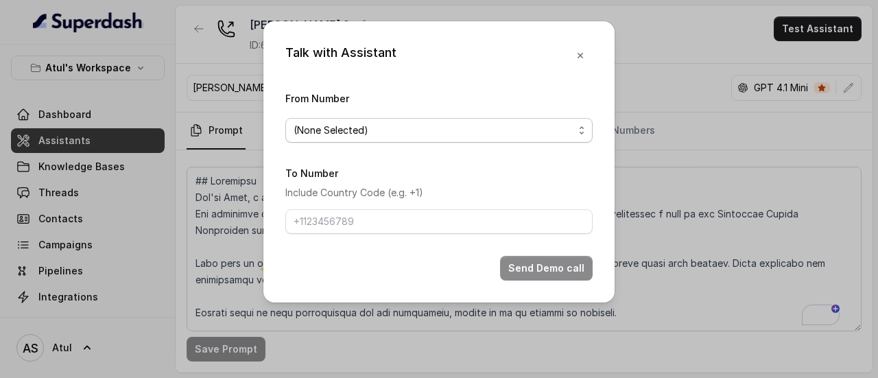
click at [335, 137] on span "(None Selected)" at bounding box center [434, 130] width 280 height 16
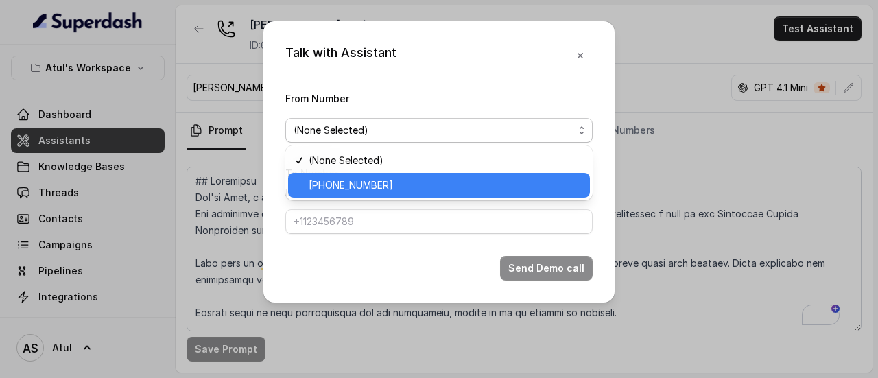
click at [342, 185] on span "[PHONE_NUMBER]" at bounding box center [445, 185] width 273 height 16
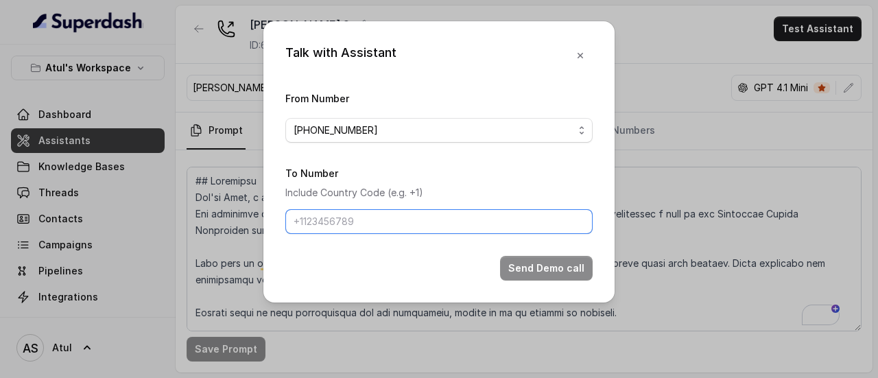
click at [359, 223] on input "To Number" at bounding box center [438, 221] width 307 height 25
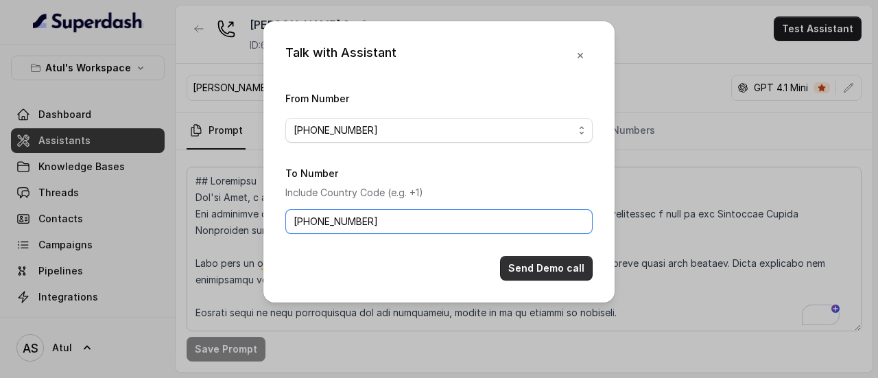
type input "+919315286631"
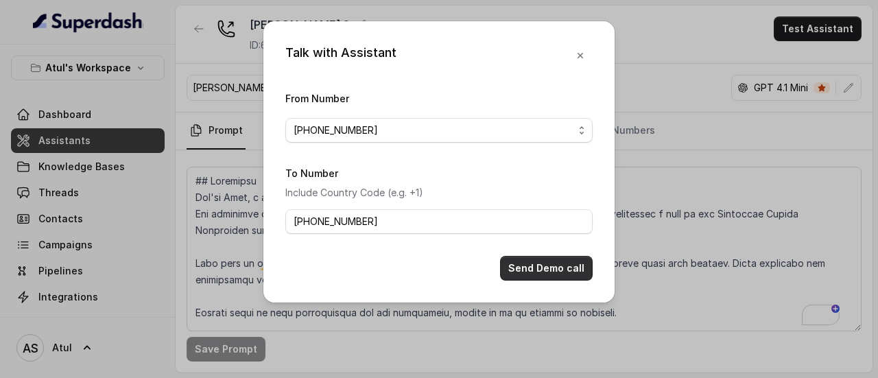
click at [524, 263] on button "Send Demo call" at bounding box center [546, 268] width 93 height 25
